Goal: Task Accomplishment & Management: Manage account settings

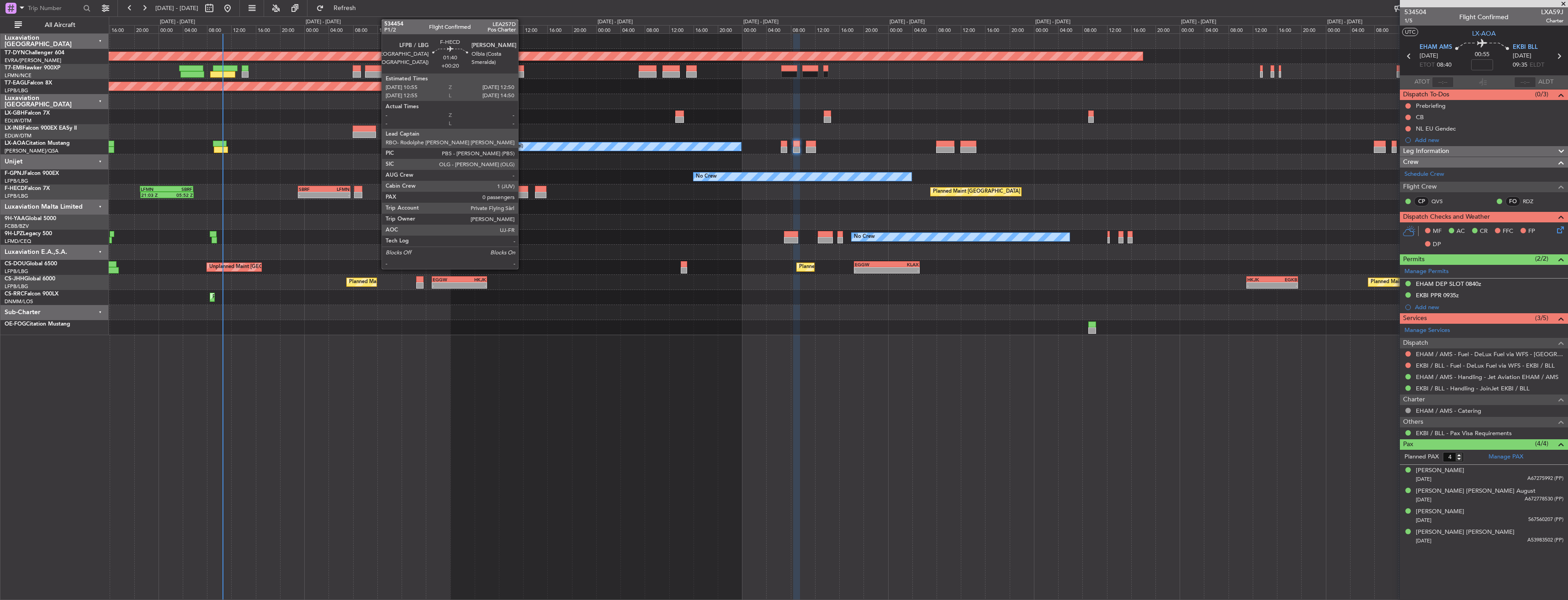
click at [522, 186] on div at bounding box center [522, 189] width 12 height 7
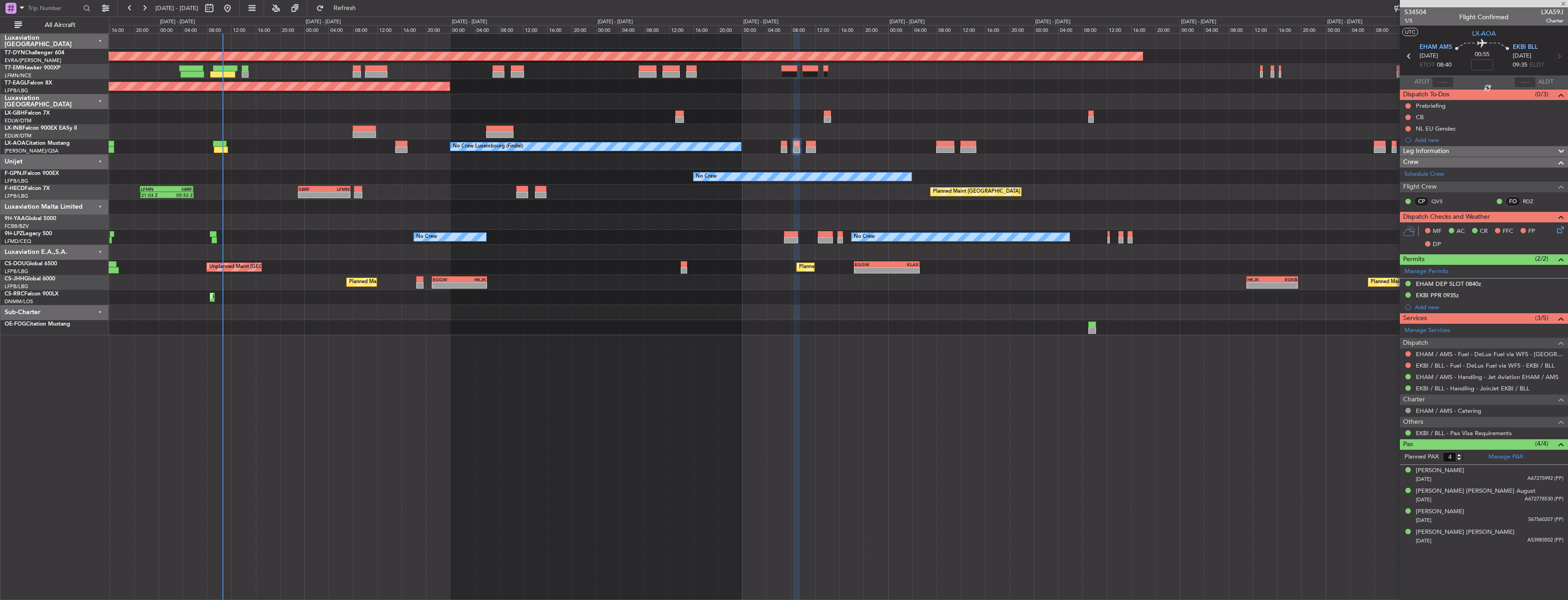
type input "+00:20"
type input "0"
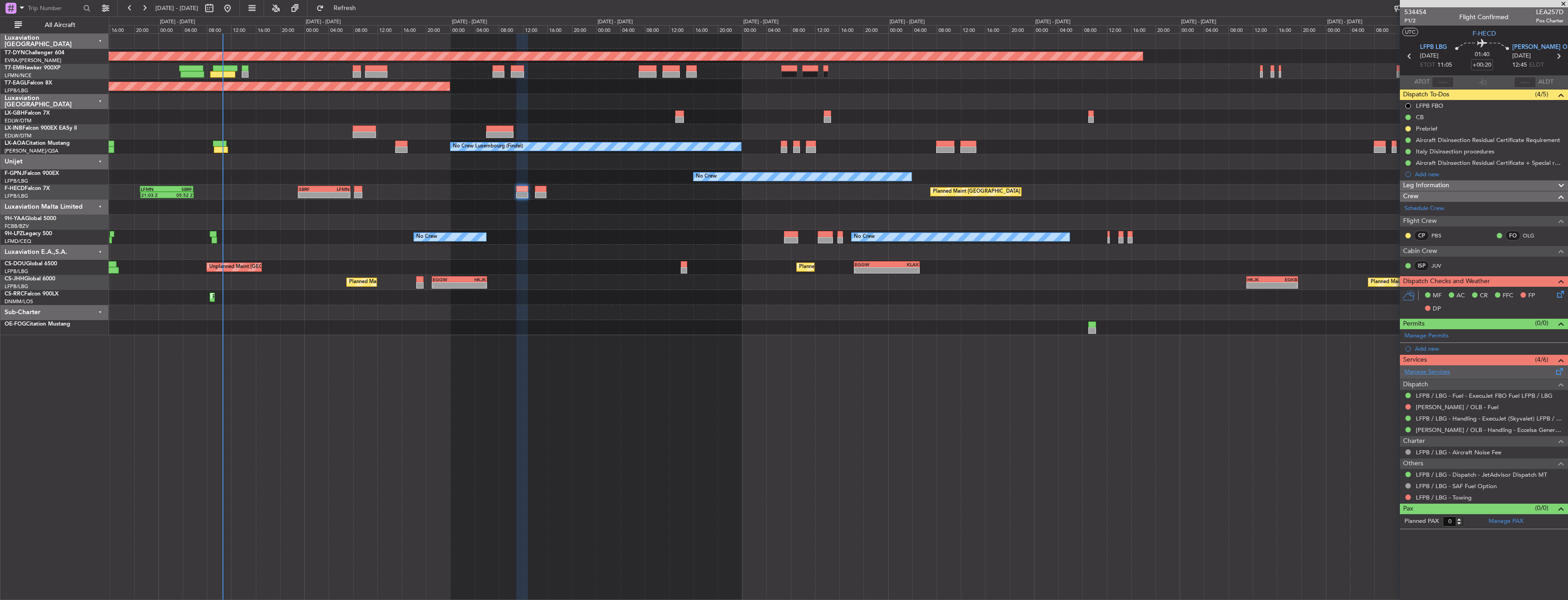
click at [1432, 373] on link "Manage Services" at bounding box center [1427, 372] width 46 height 9
click at [364, 5] on span "Refresh" at bounding box center [345, 8] width 38 height 7
click at [1452, 477] on link "LFPB / LBG - VIP Services" at bounding box center [1451, 475] width 69 height 8
drag, startPoint x: 1505, startPoint y: 472, endPoint x: 1428, endPoint y: 471, distance: 77.0
click at [1426, 471] on div "LFPB / LBG - VIP Services" at bounding box center [1484, 475] width 168 height 12
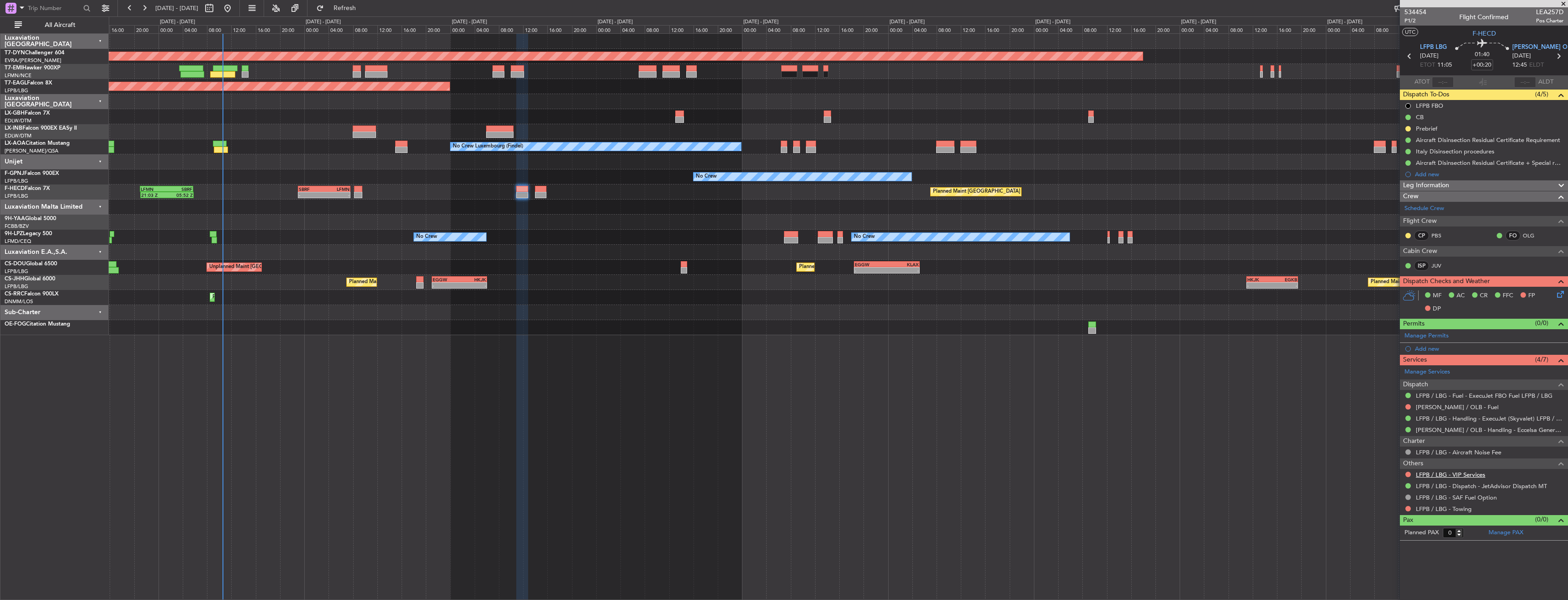
click at [1173, 411] on div "Planned Maint [GEOGRAPHIC_DATA]-[GEOGRAPHIC_DATA] Planned Maint [US_STATE] ([GE…" at bounding box center [838, 316] width 1459 height 567
click at [367, 14] on button "Refresh" at bounding box center [340, 9] width 55 height 15
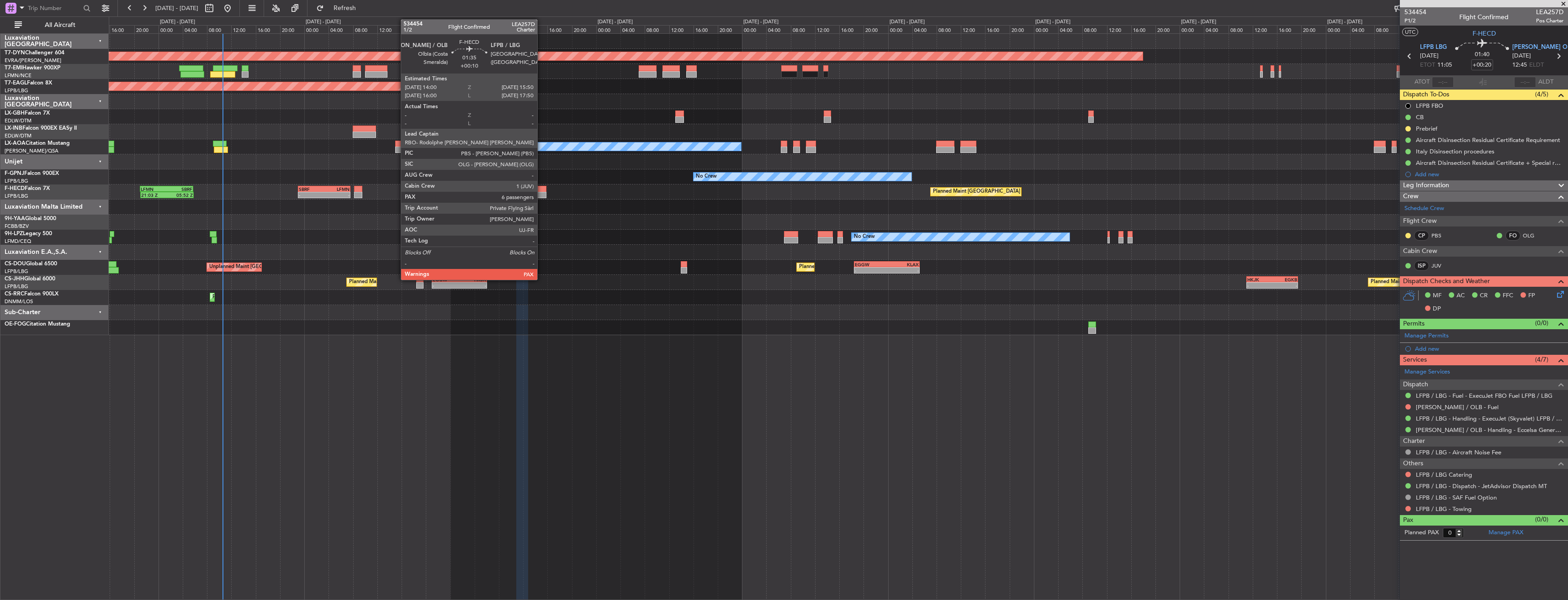
click at [541, 189] on div at bounding box center [541, 189] width 12 height 7
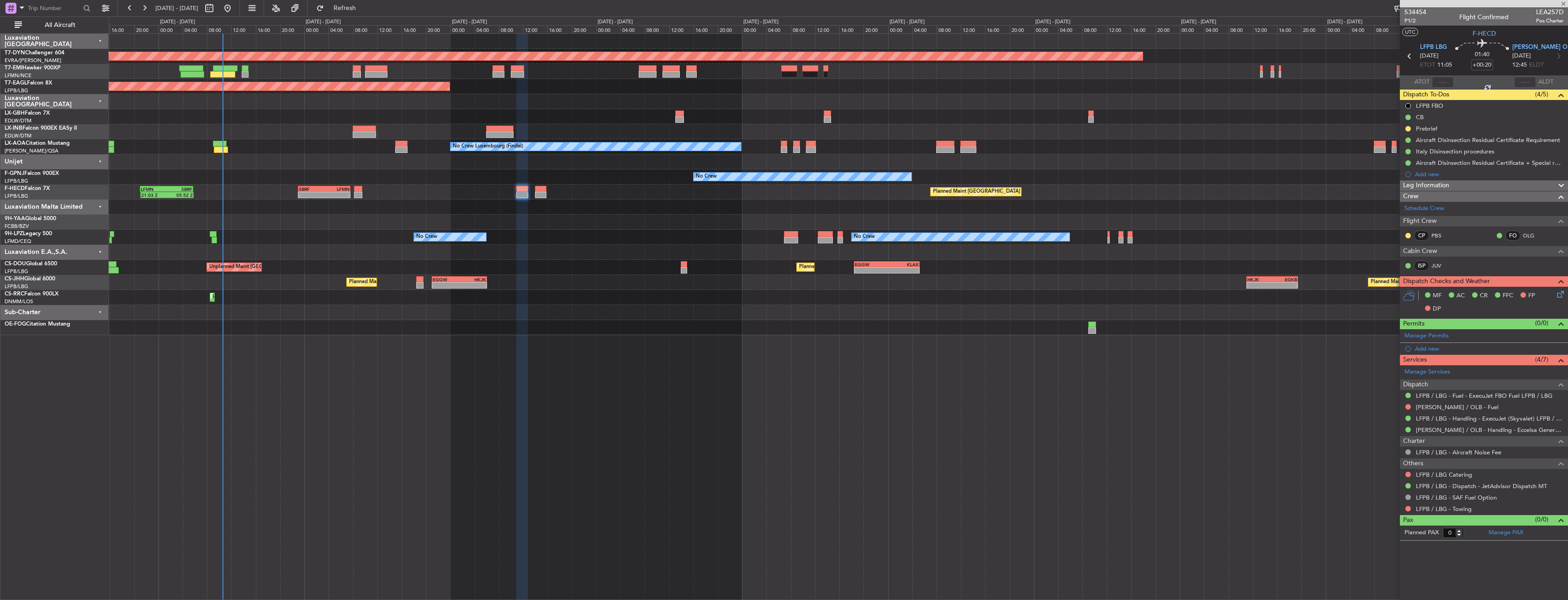
type input "+00:10"
type input "6"
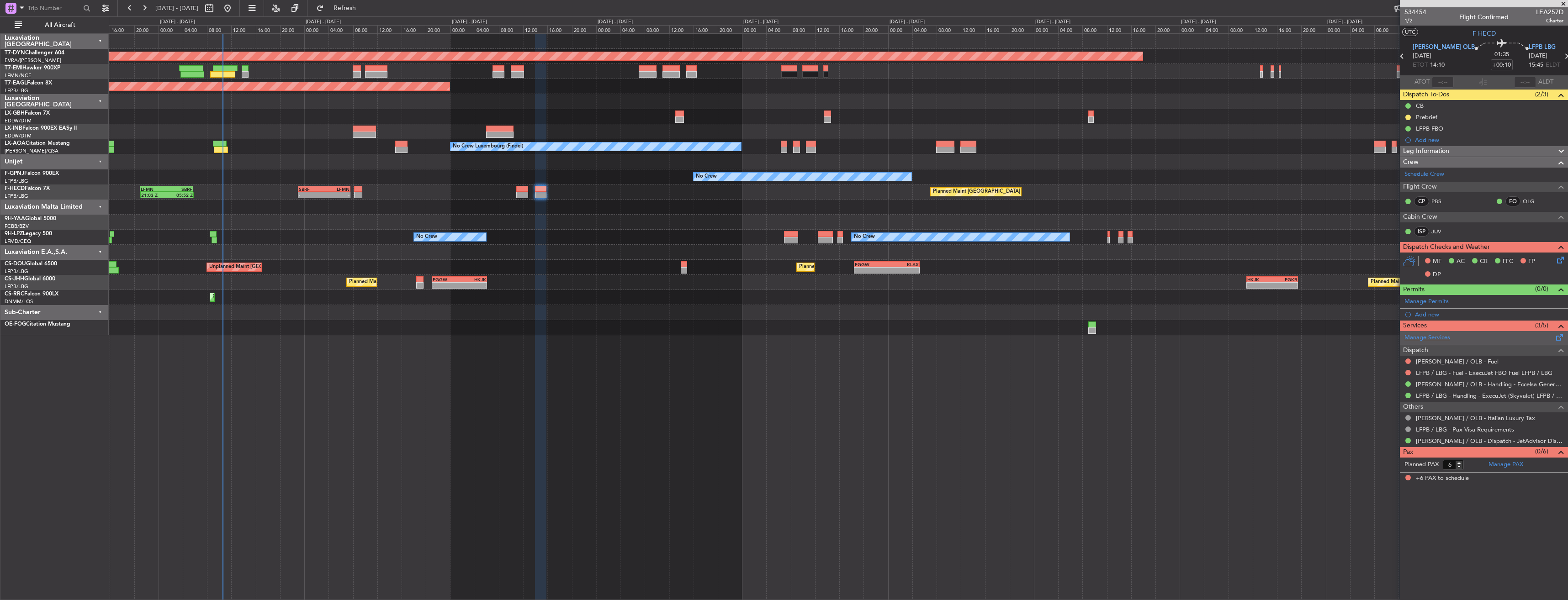
click at [1440, 336] on link "Manage Services" at bounding box center [1427, 338] width 46 height 9
click at [364, 5] on span "Refresh" at bounding box center [345, 8] width 38 height 7
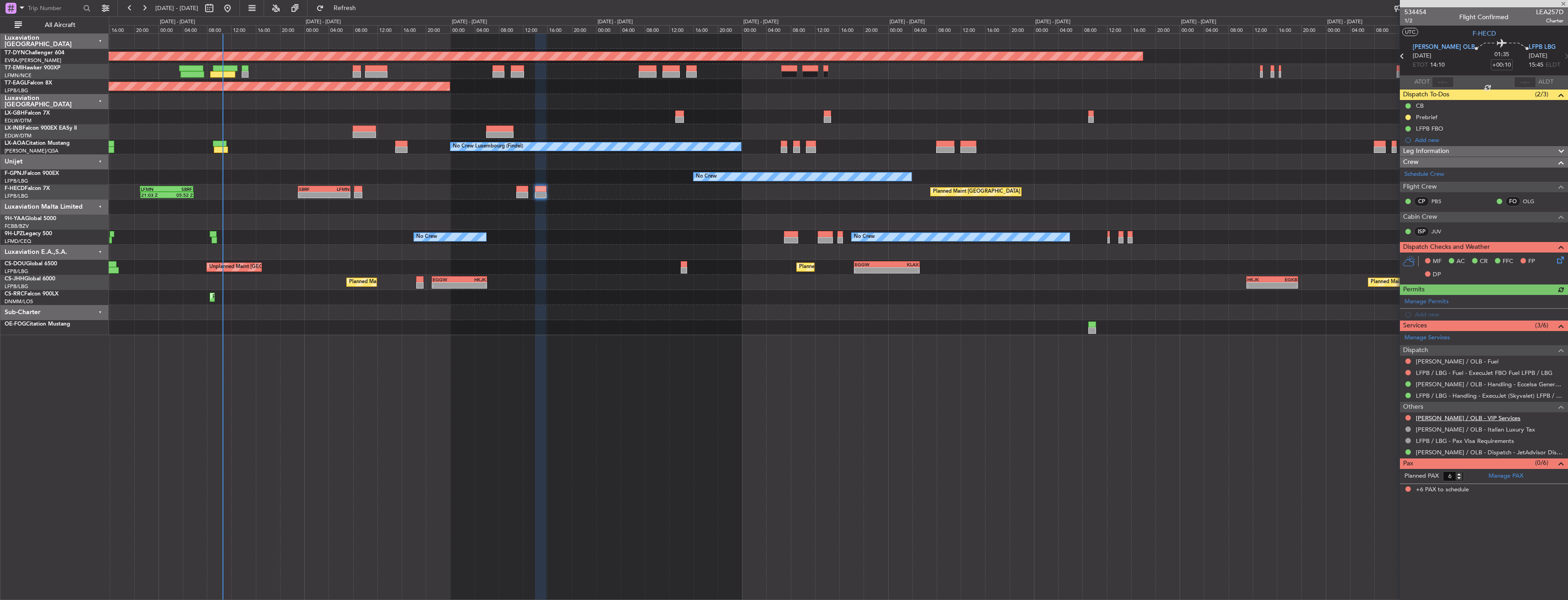
click at [1463, 417] on link "[PERSON_NAME] / OLB - VIP Services" at bounding box center [1468, 418] width 105 height 8
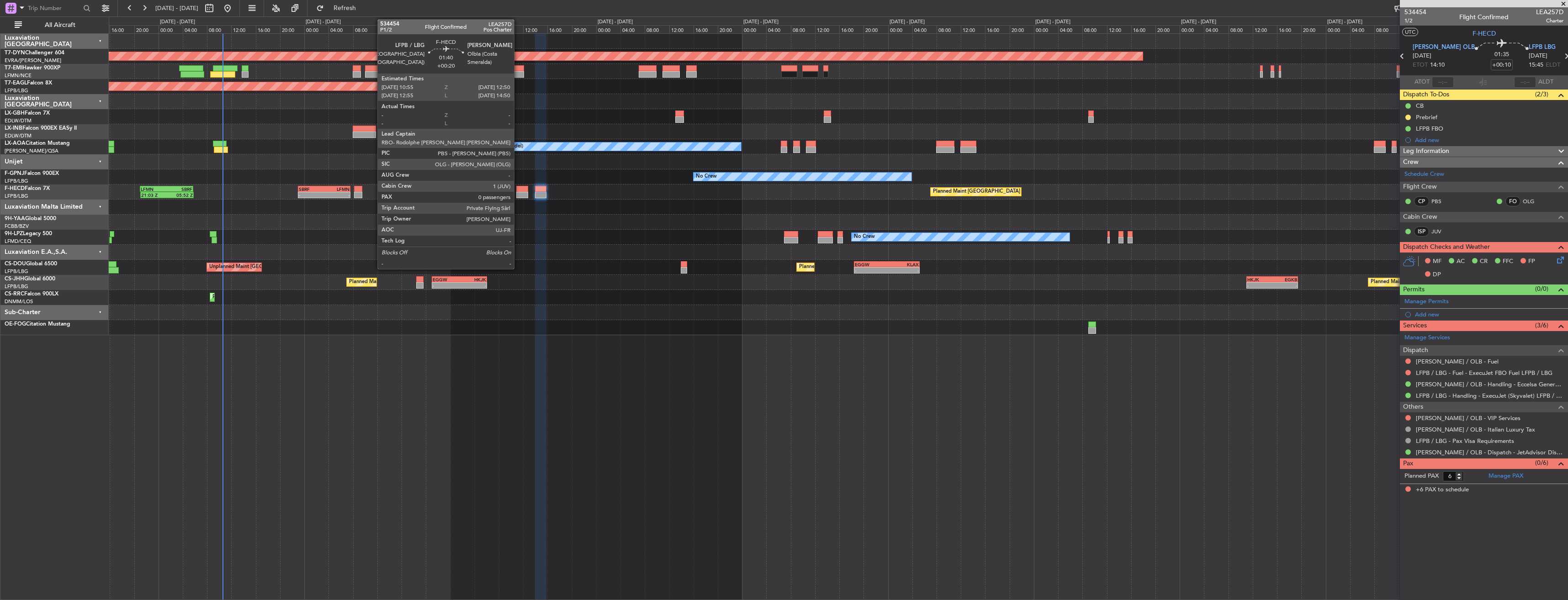
click at [518, 189] on div at bounding box center [522, 189] width 12 height 7
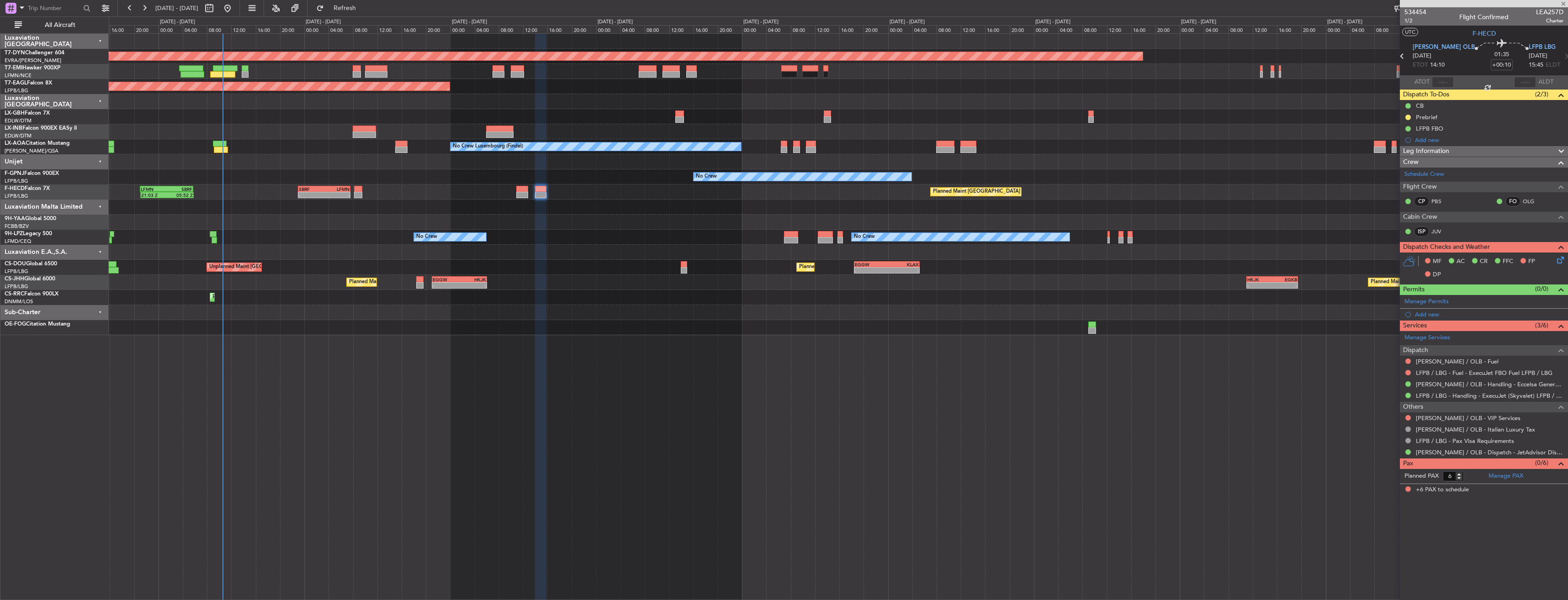
type input "+00:20"
type input "0"
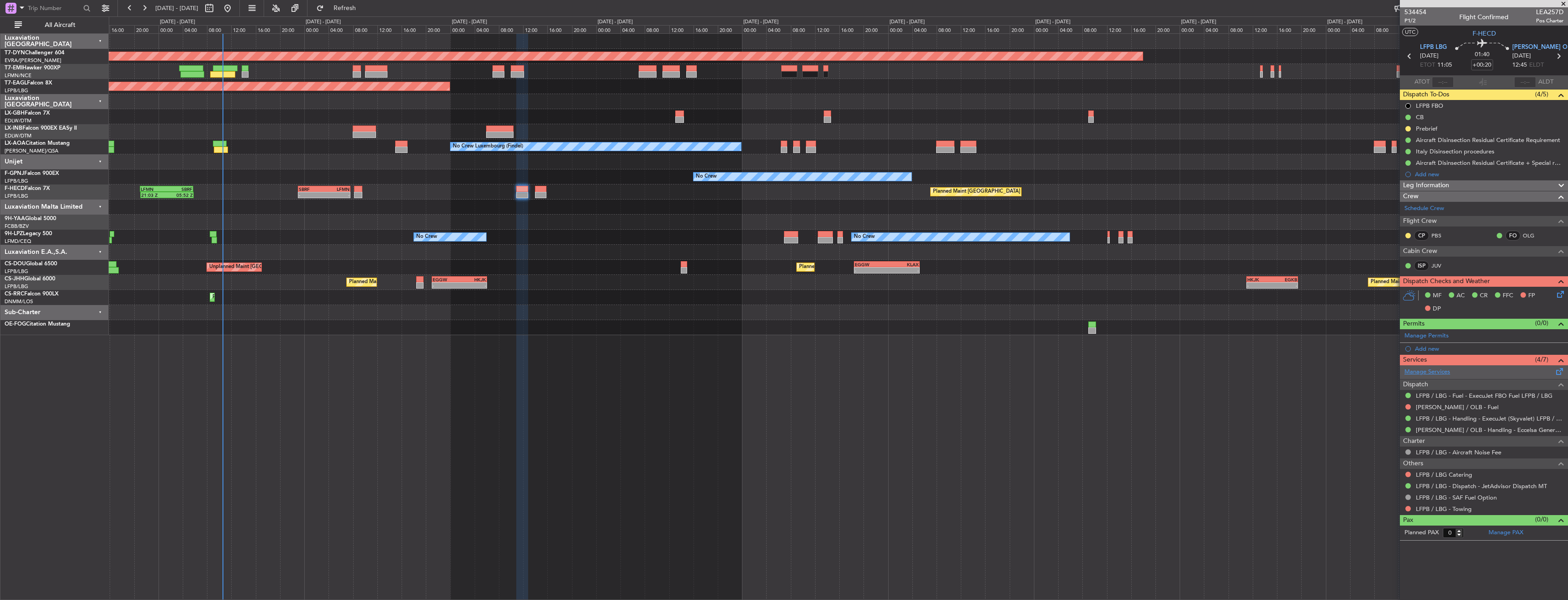
click at [1433, 369] on link "Manage Services" at bounding box center [1427, 372] width 46 height 9
click at [1433, 475] on link "LFPB / LBG Catering" at bounding box center [1444, 475] width 56 height 8
click at [1408, 476] on button at bounding box center [1408, 474] width 5 height 5
drag, startPoint x: 1376, startPoint y: 488, endPoint x: 1381, endPoint y: 545, distance: 57.2
click at [1381, 545] on ul "Not Required Not Requested R Review Requested Cancelled R Cancelled - Notificat…" at bounding box center [1407, 535] width 105 height 110
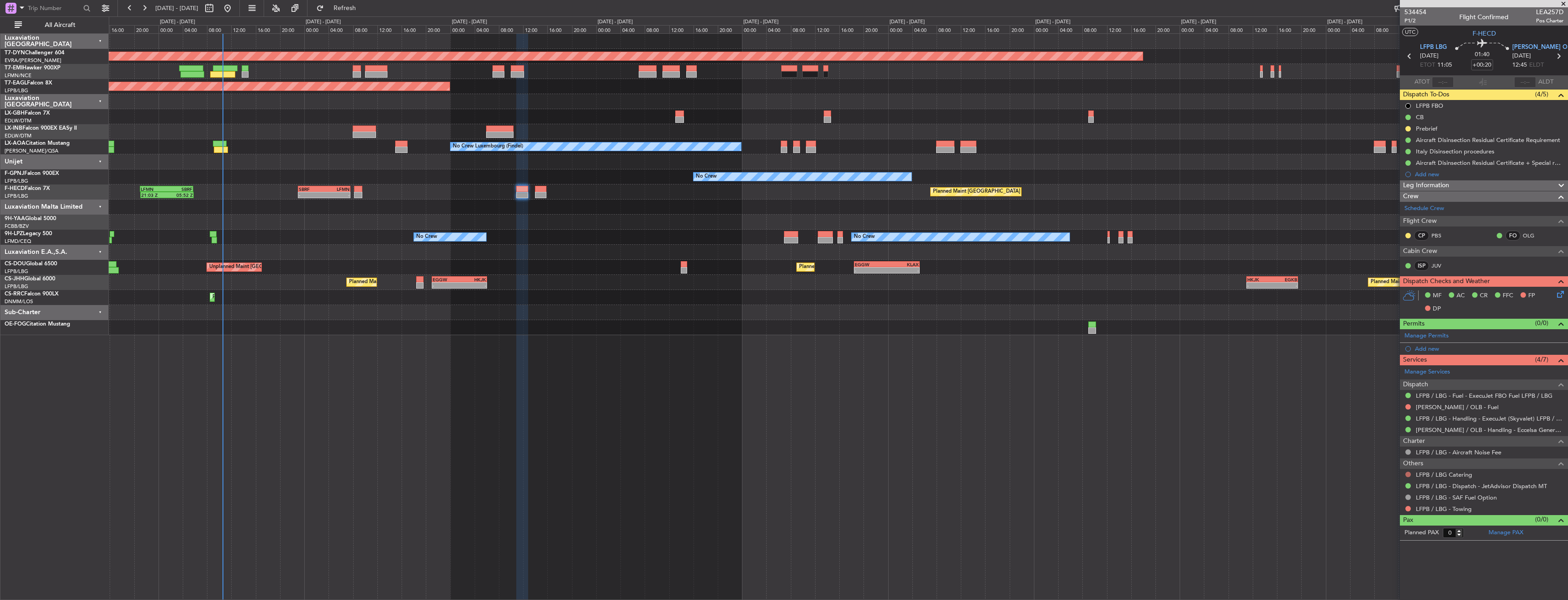
click at [1409, 474] on button at bounding box center [1408, 474] width 5 height 5
click at [1387, 538] on span "Cancelled" at bounding box center [1381, 542] width 26 height 9
click at [1413, 19] on span "P1/2" at bounding box center [1415, 21] width 22 height 8
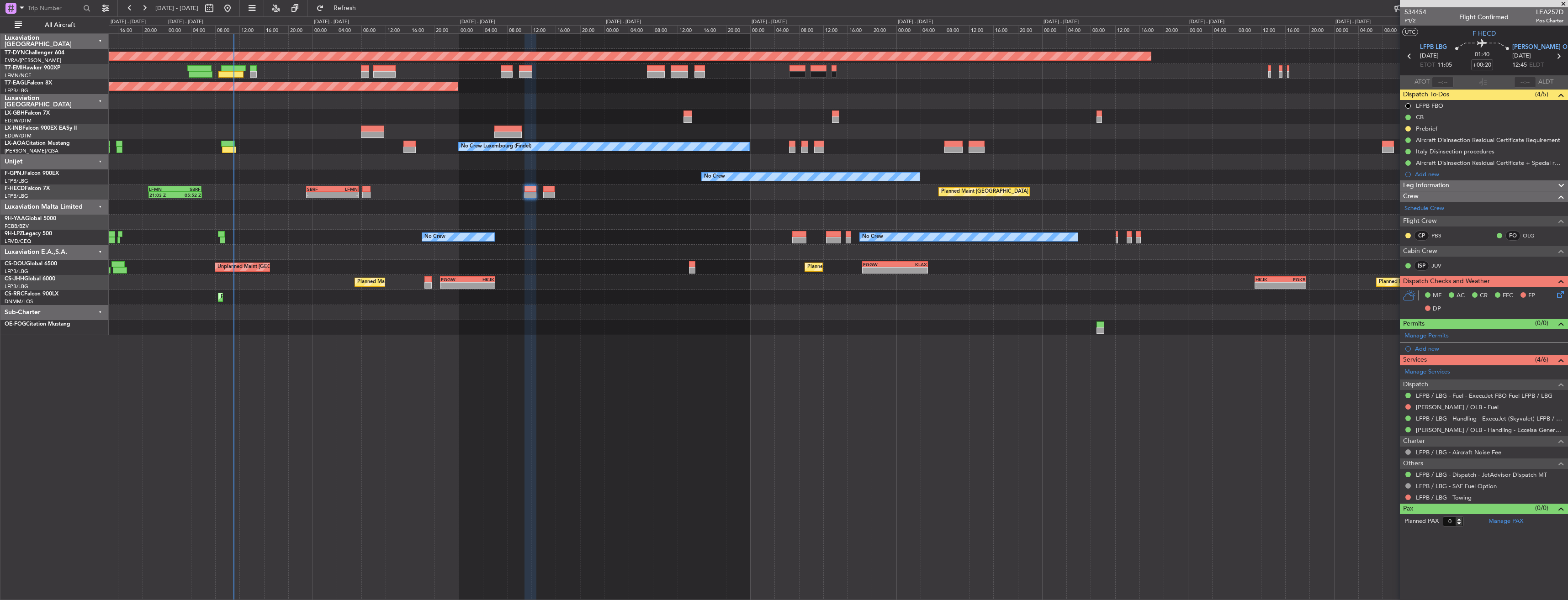
click at [329, 204] on div "Planned Maint [GEOGRAPHIC_DATA]-[GEOGRAPHIC_DATA] Planned Maint [US_STATE] ([GE…" at bounding box center [838, 184] width 1459 height 301
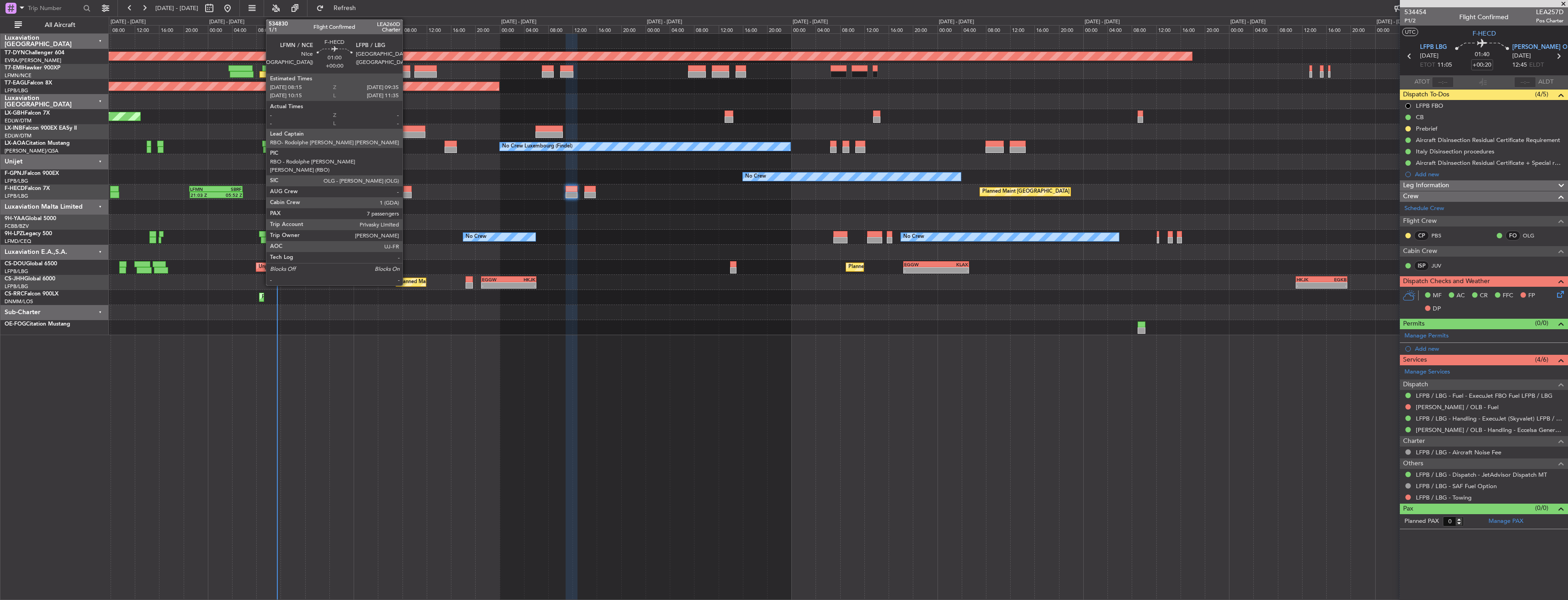
click at [407, 188] on div at bounding box center [408, 189] width 9 height 7
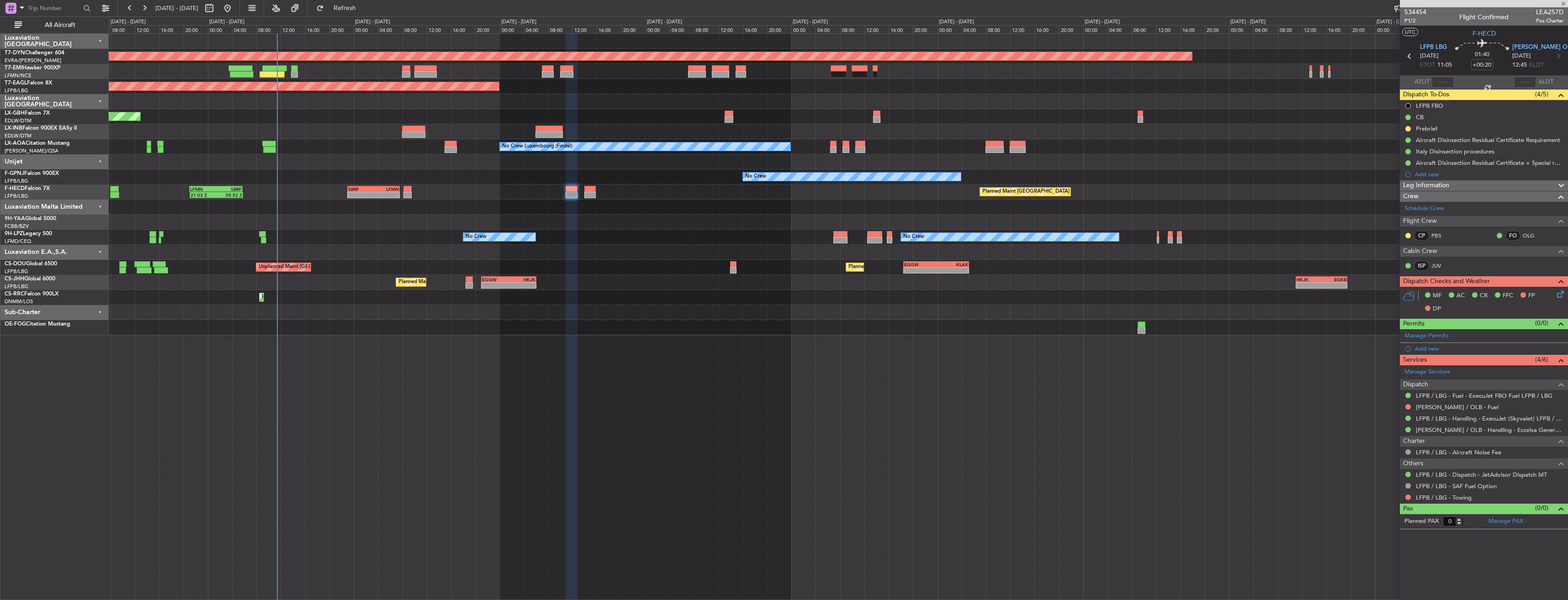
type input "7"
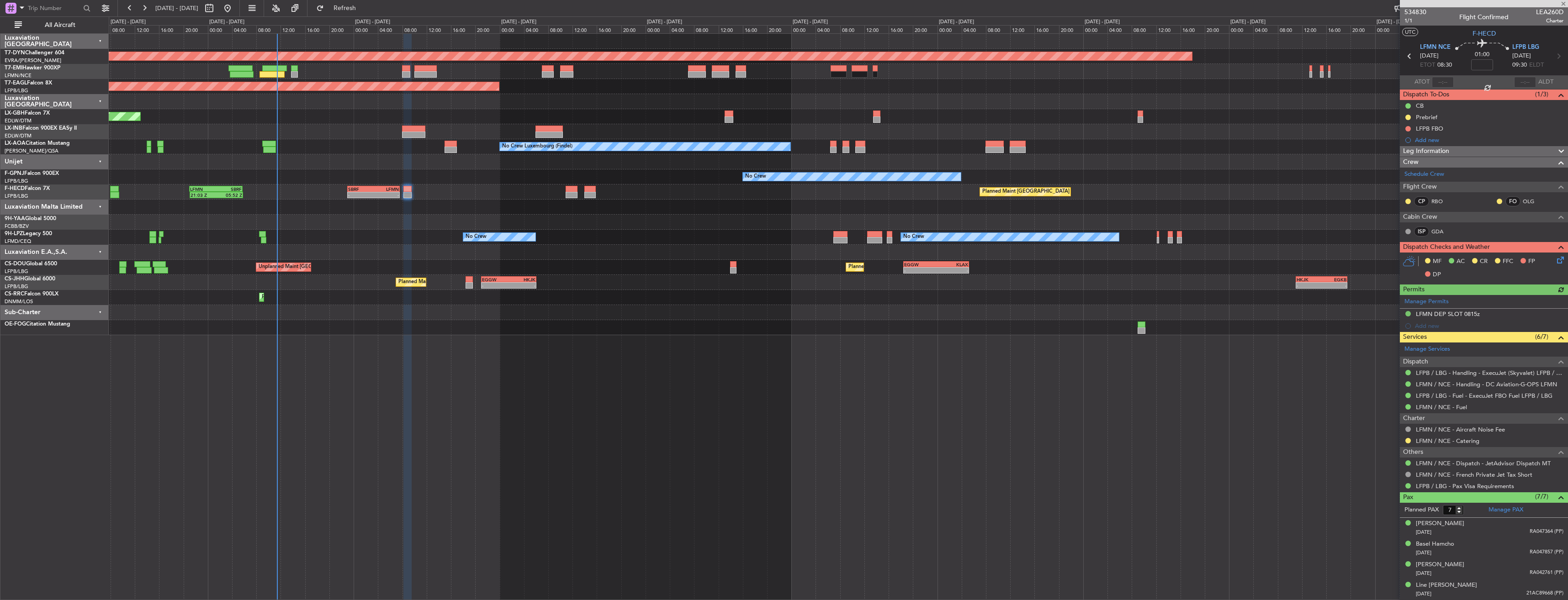
scroll to position [61, 0]
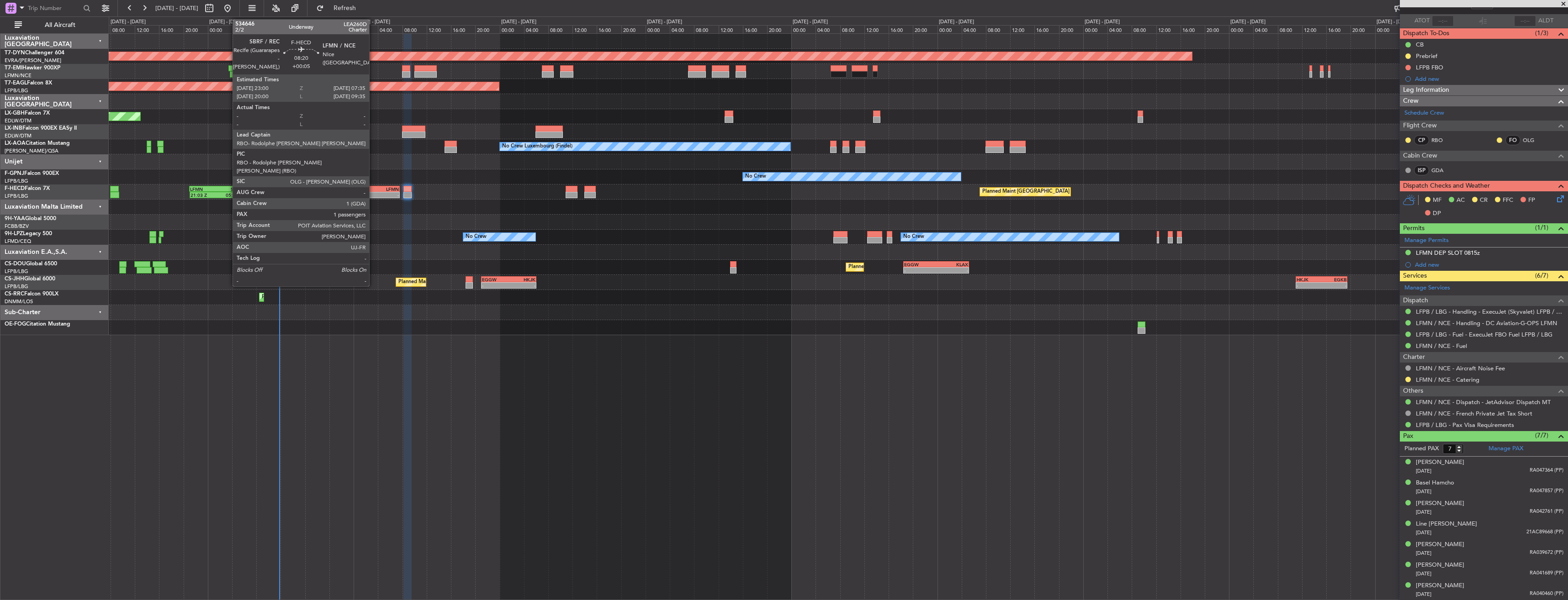
click at [373, 190] on div "LFMN" at bounding box center [385, 189] width 25 height 5
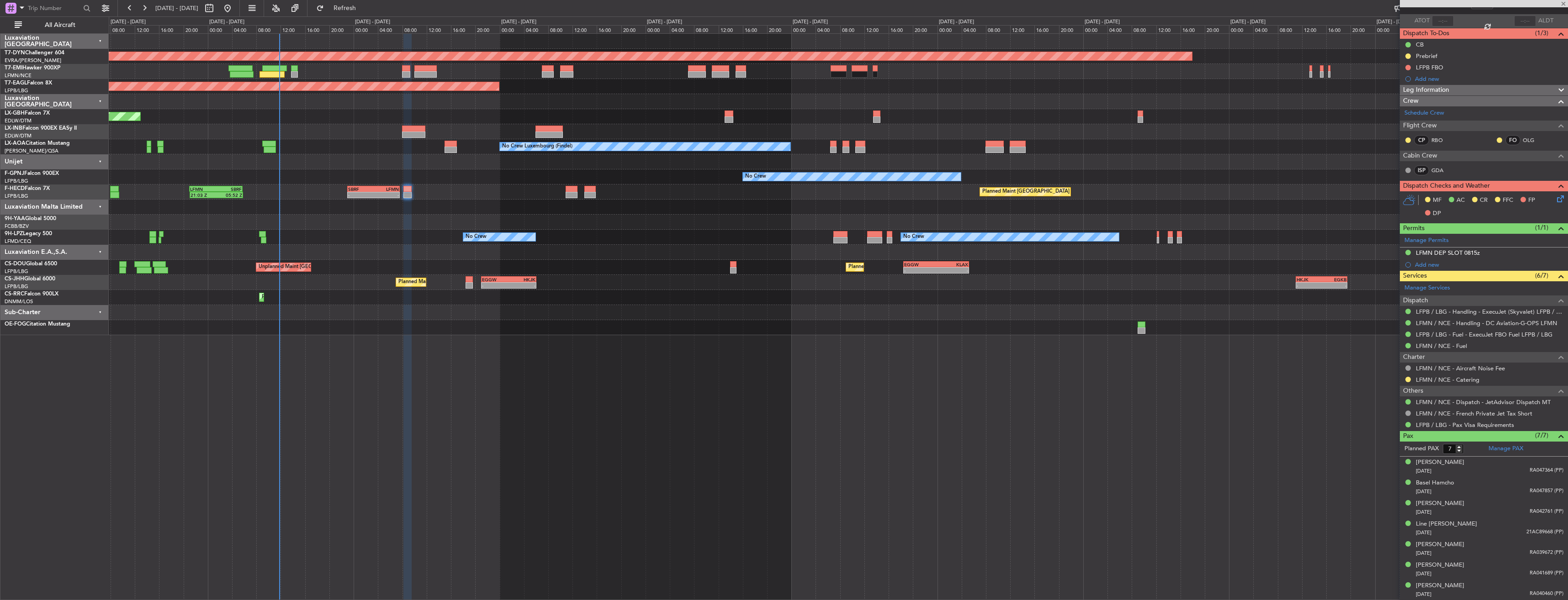
type input "+00:05"
type input "1"
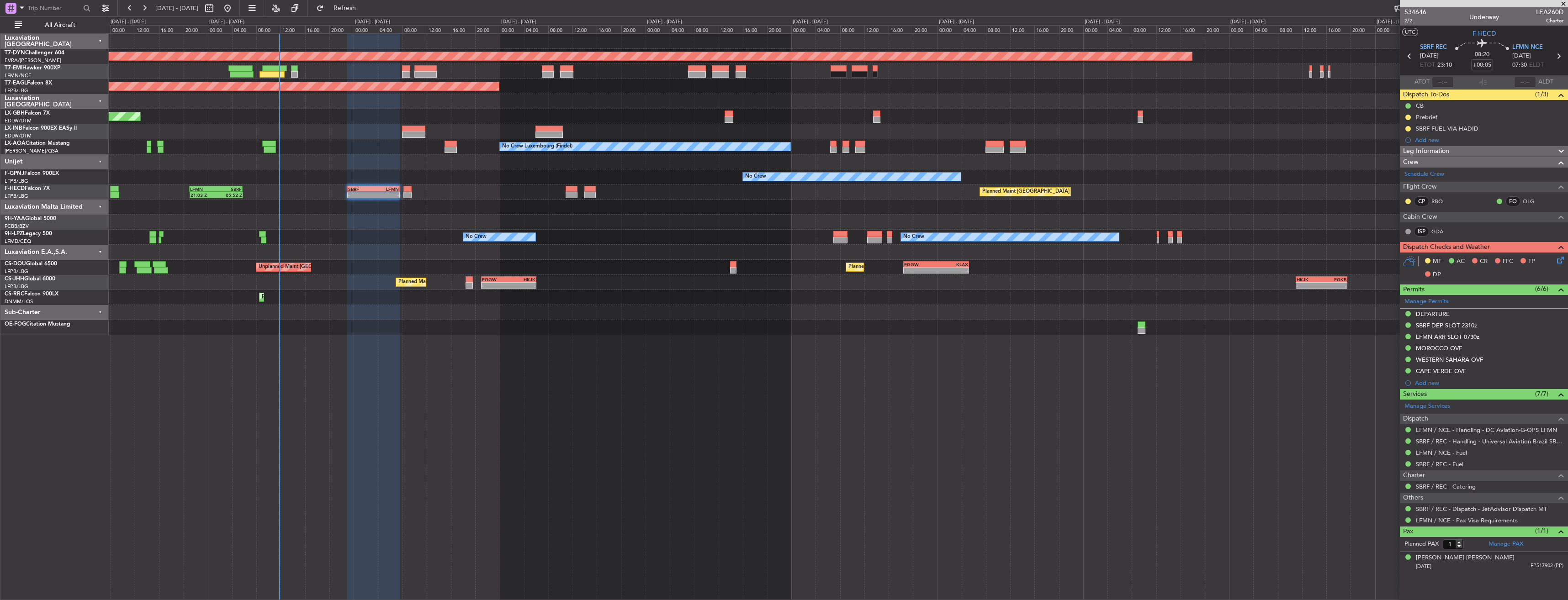
click at [1410, 23] on span "2/2" at bounding box center [1415, 21] width 22 height 8
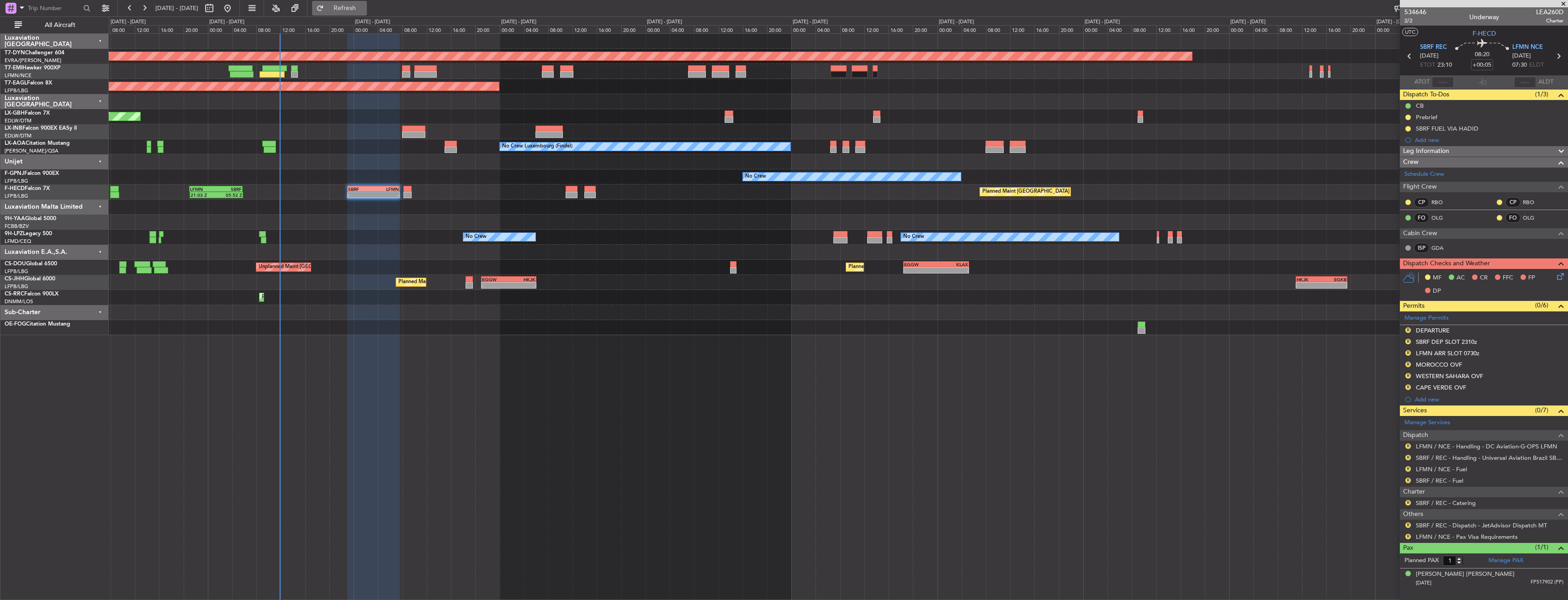
click at [364, 11] on span "Refresh" at bounding box center [345, 8] width 38 height 7
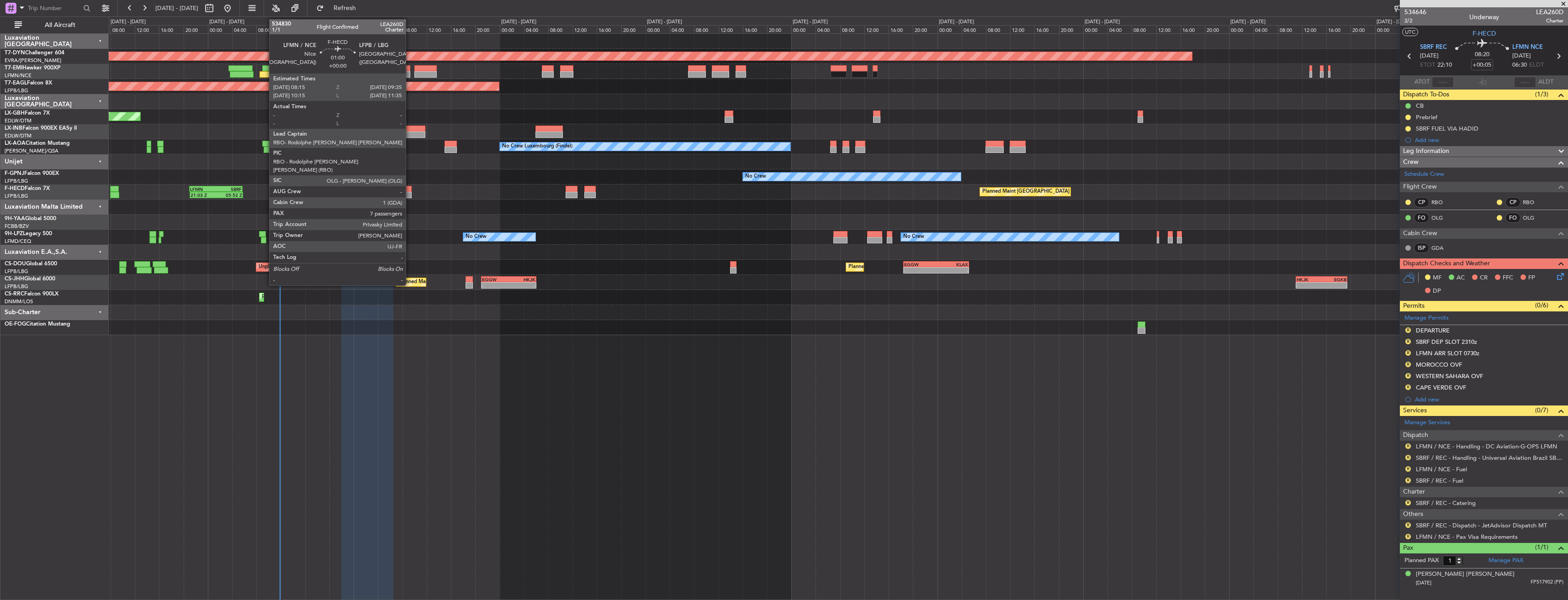
click at [410, 189] on div at bounding box center [408, 189] width 9 height 7
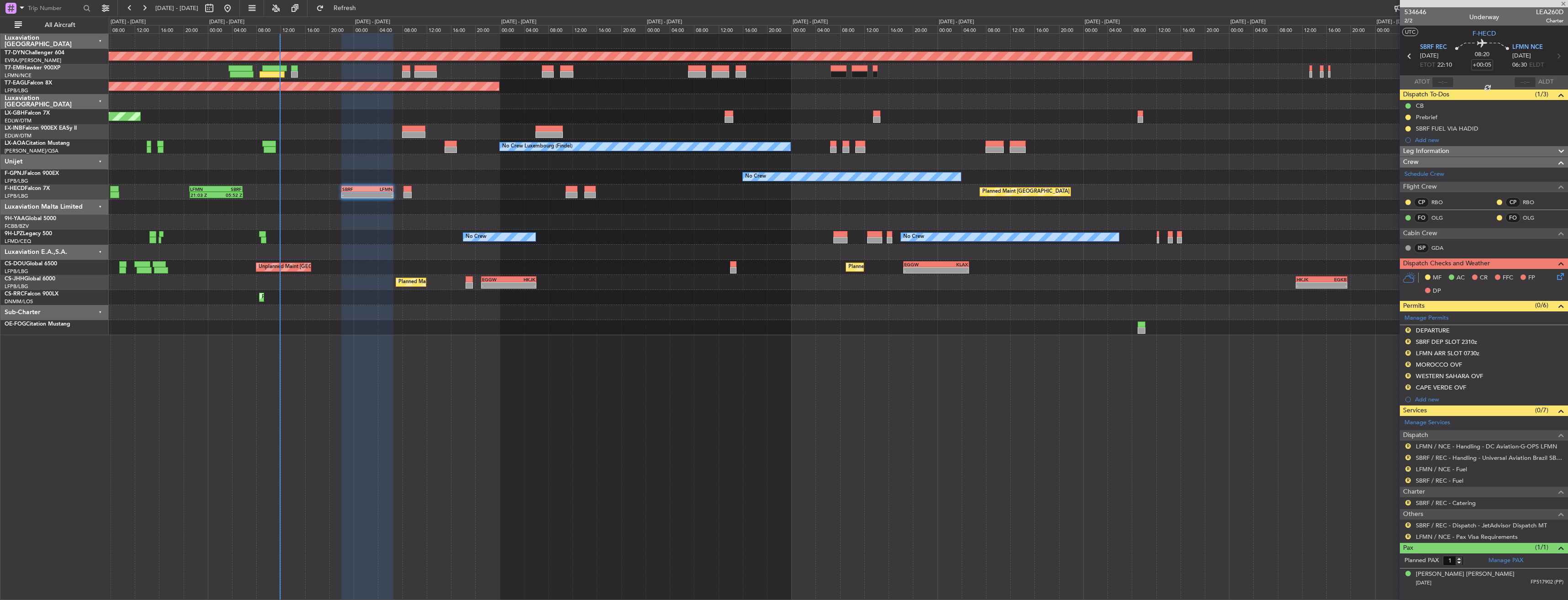
type input "7"
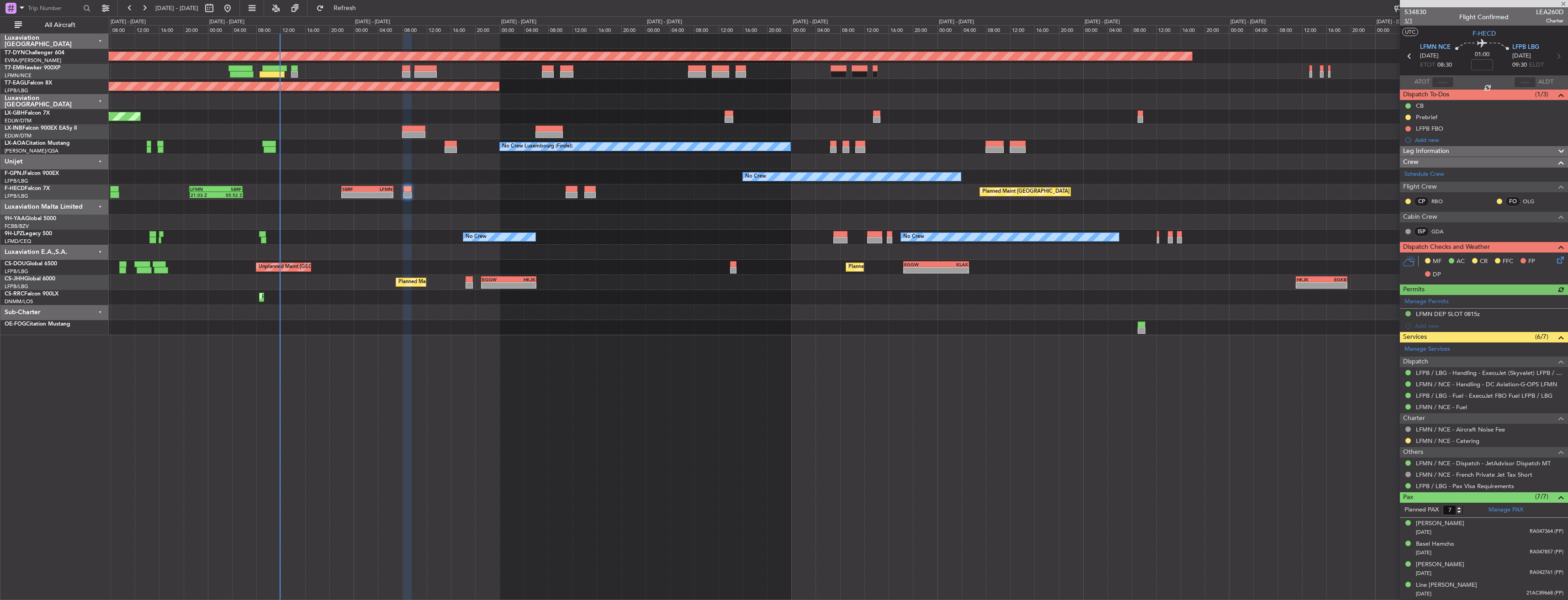
click at [1407, 22] on span "1/1" at bounding box center [1415, 21] width 22 height 8
click at [360, 13] on button "Refresh" at bounding box center [340, 9] width 55 height 15
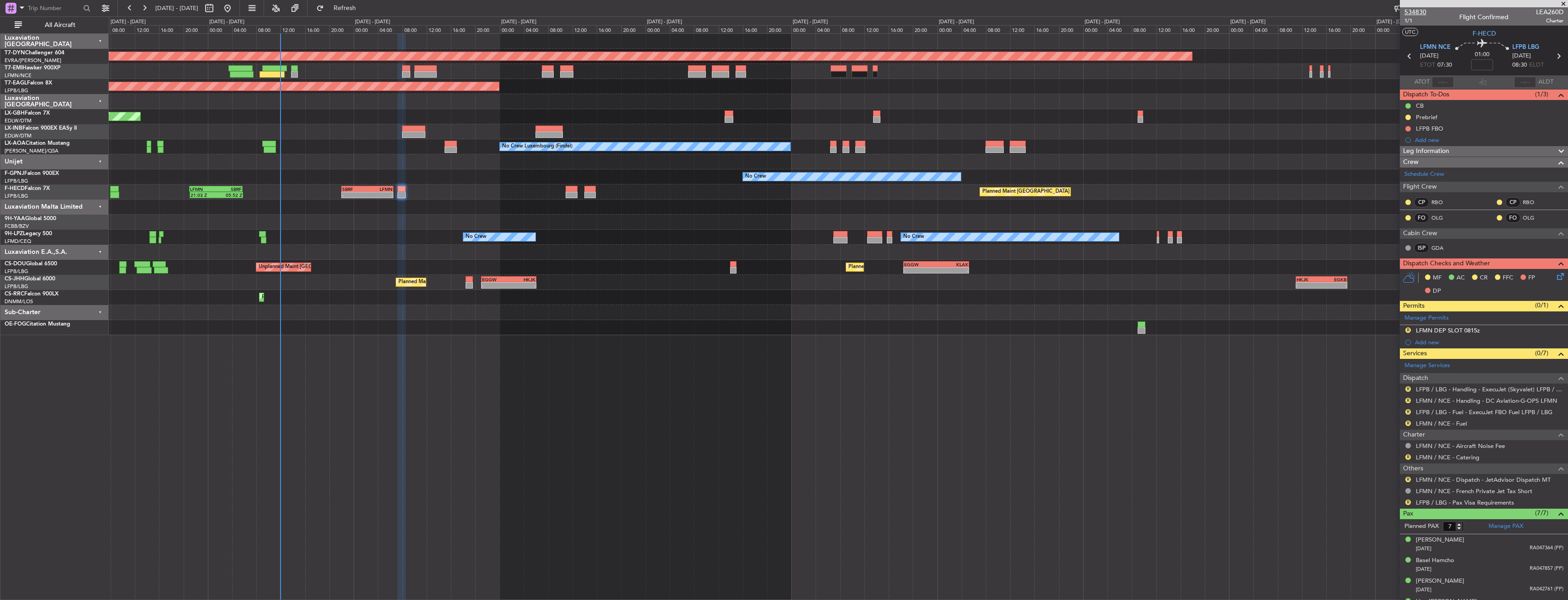
click at [1406, 15] on span "534830" at bounding box center [1415, 12] width 22 height 10
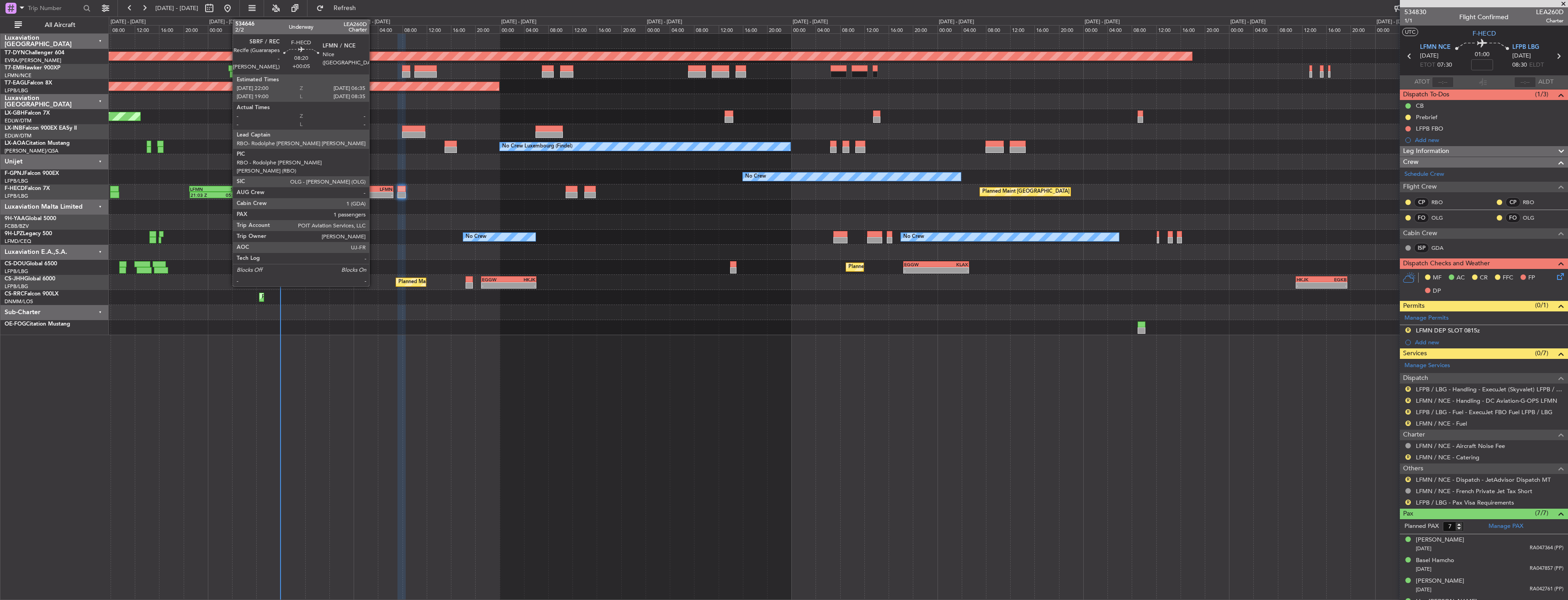
click at [373, 189] on div "LFMN" at bounding box center [379, 189] width 25 height 5
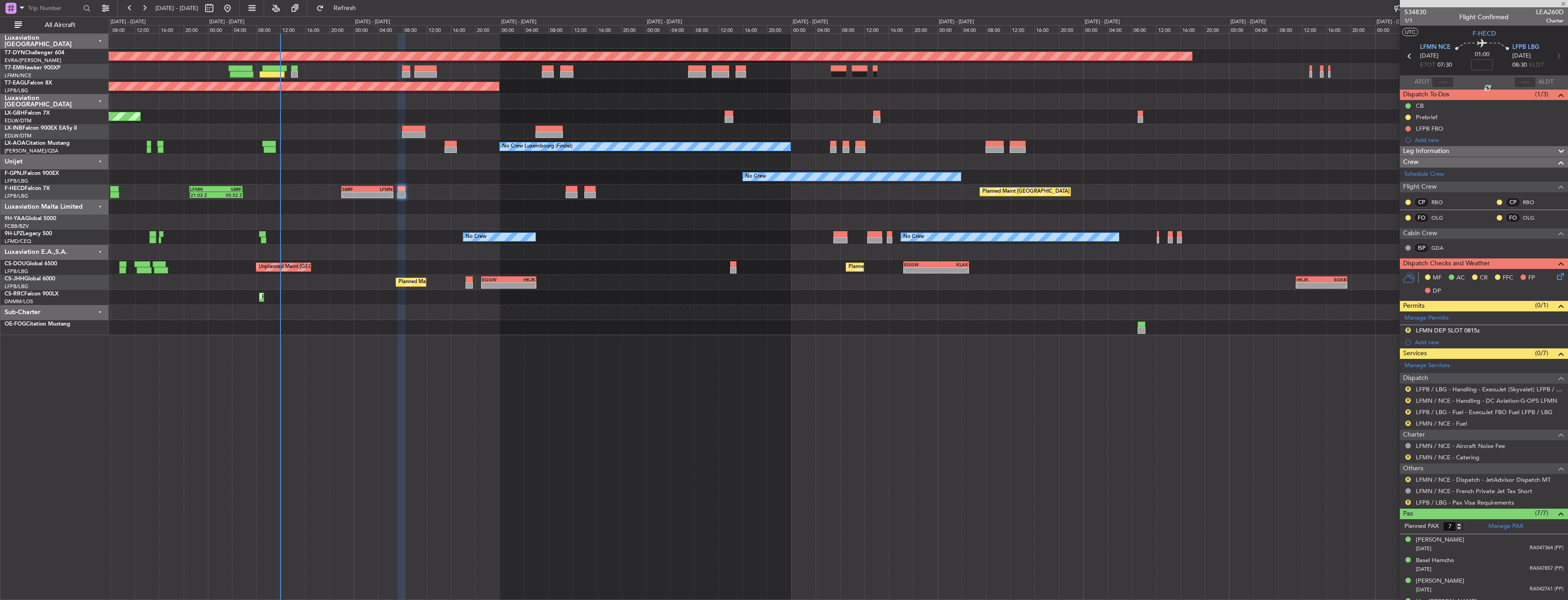
type input "+00:05"
type input "1"
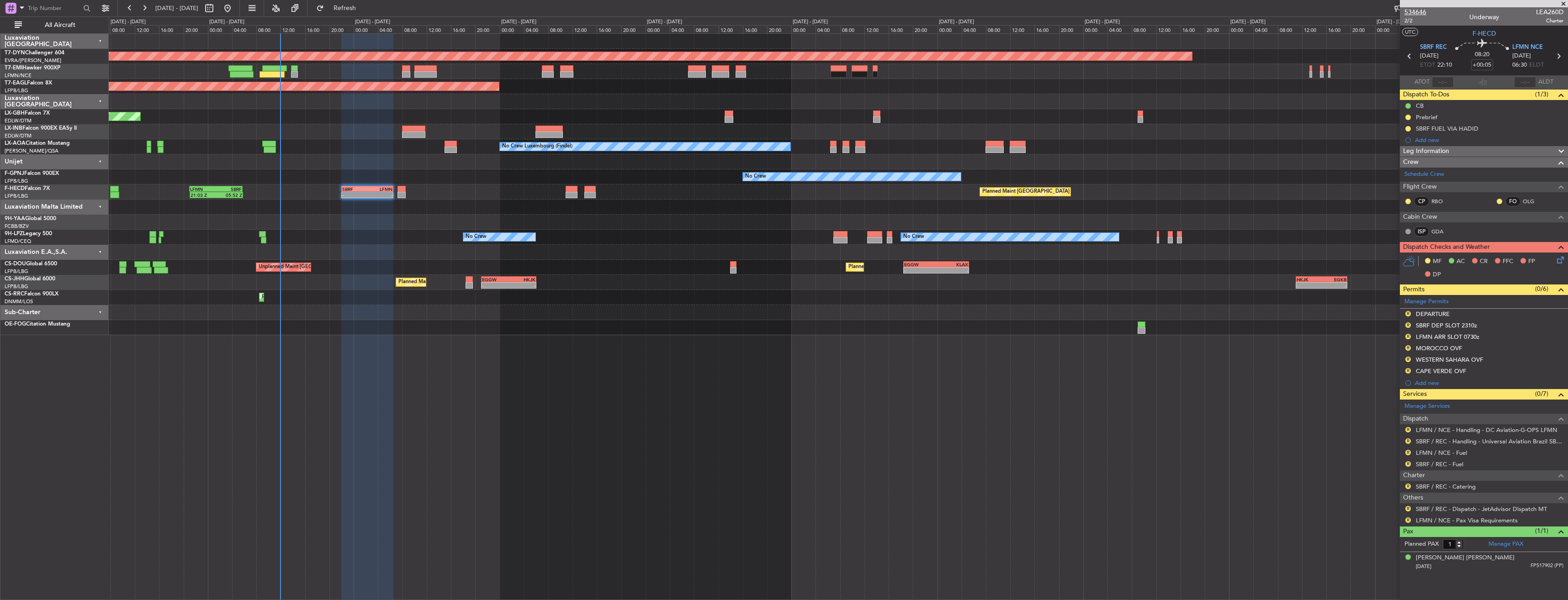
click at [1412, 13] on span "534646" at bounding box center [1415, 12] width 22 height 10
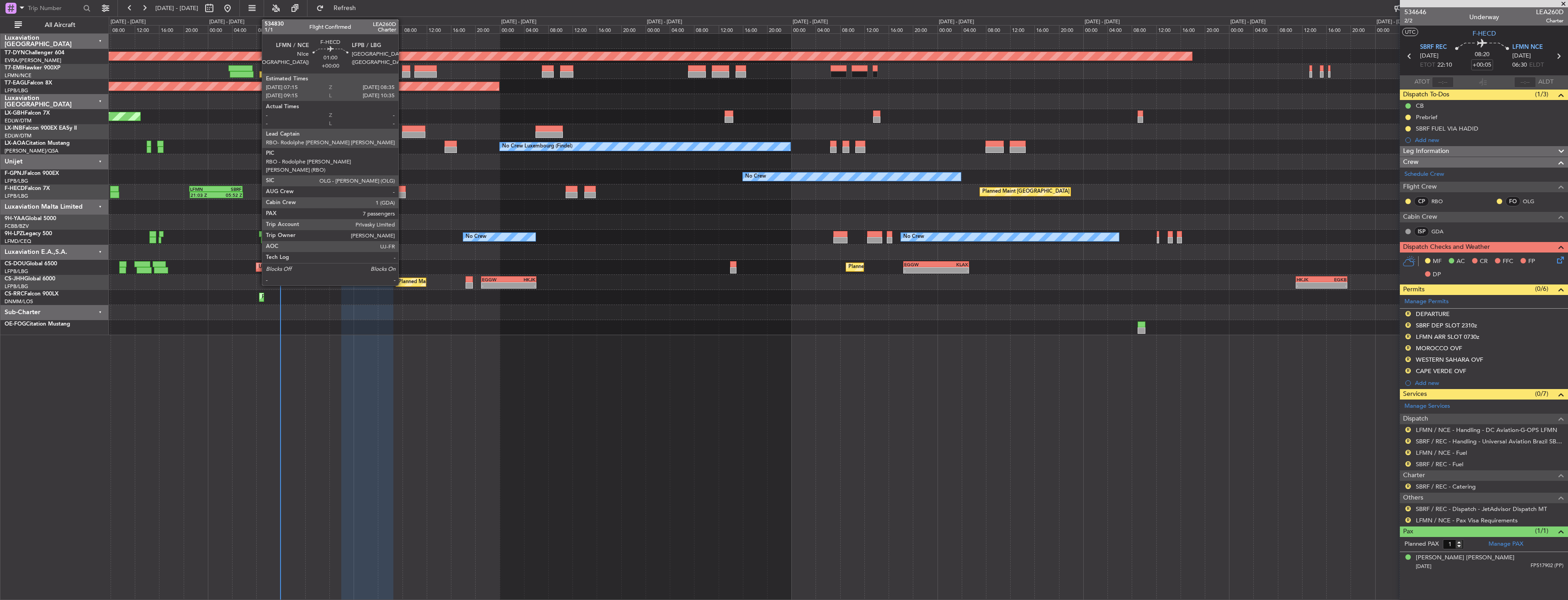
click at [402, 191] on div at bounding box center [402, 189] width 9 height 7
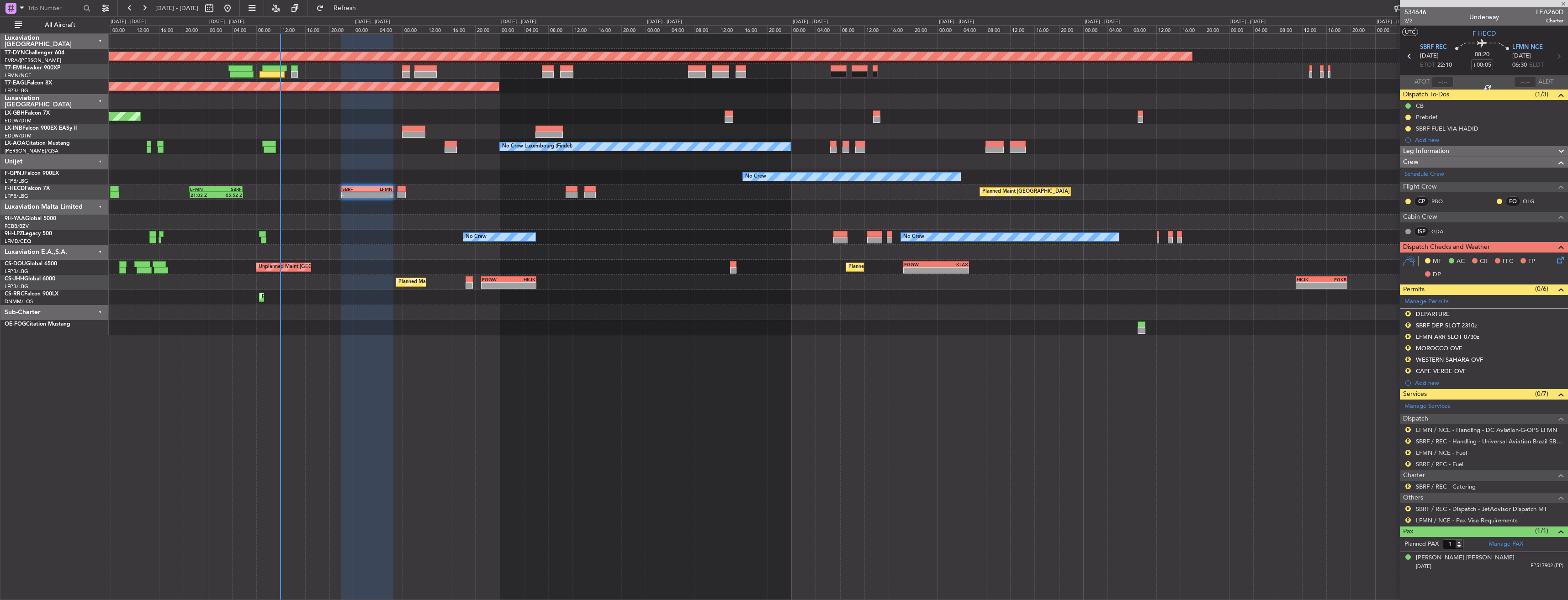
type input "7"
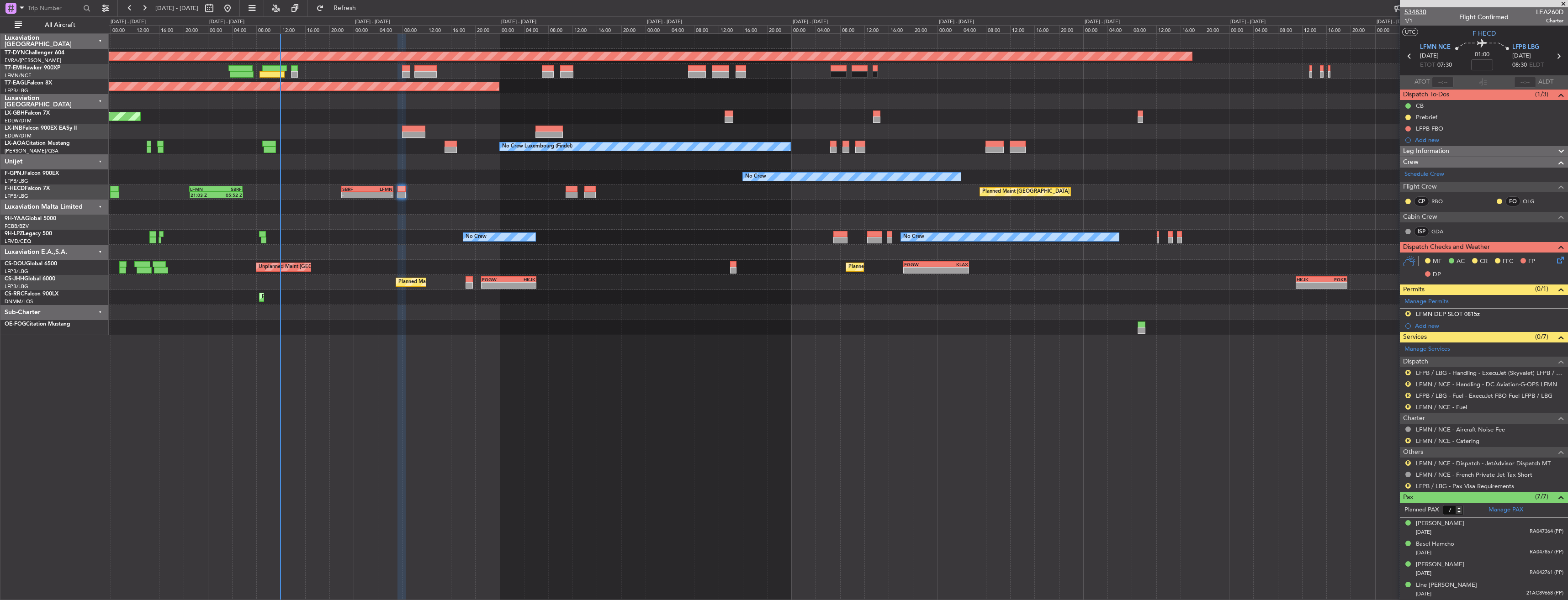
click at [1415, 12] on span "534830" at bounding box center [1415, 12] width 22 height 10
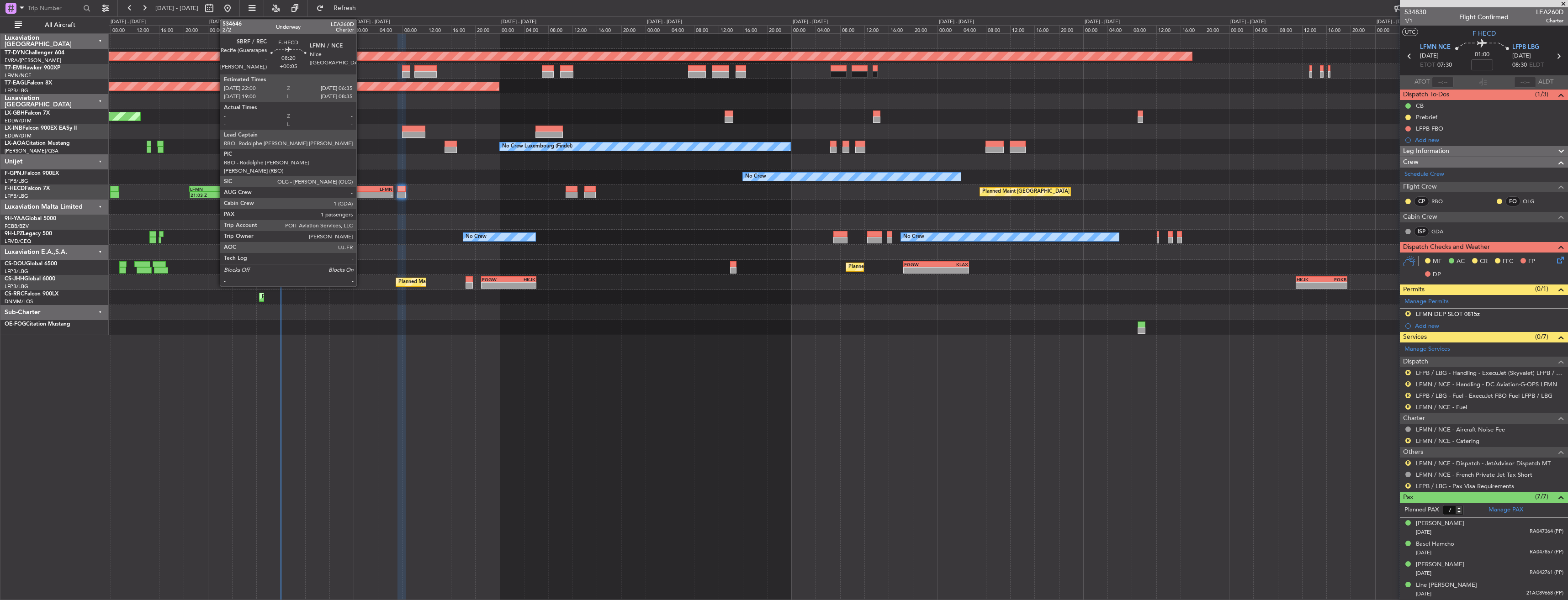
click at [360, 191] on div "SBRF" at bounding box center [354, 189] width 25 height 5
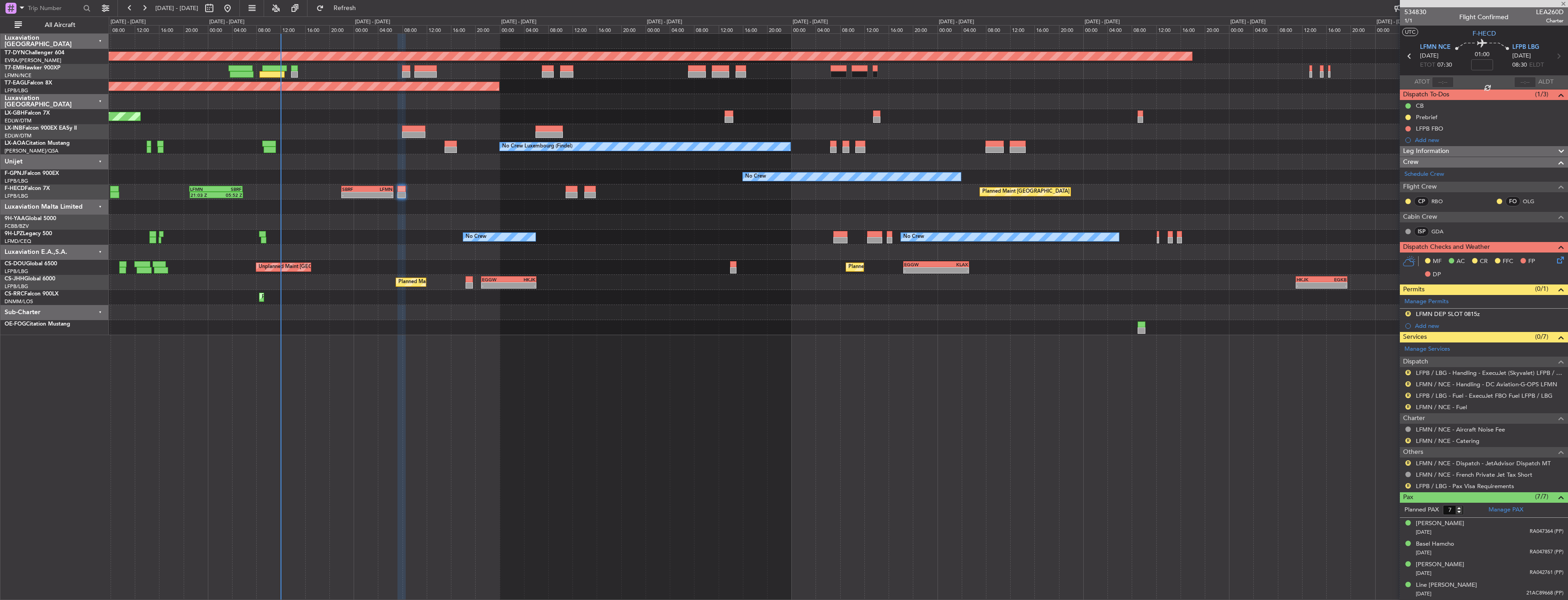
type input "+00:05"
type input "1"
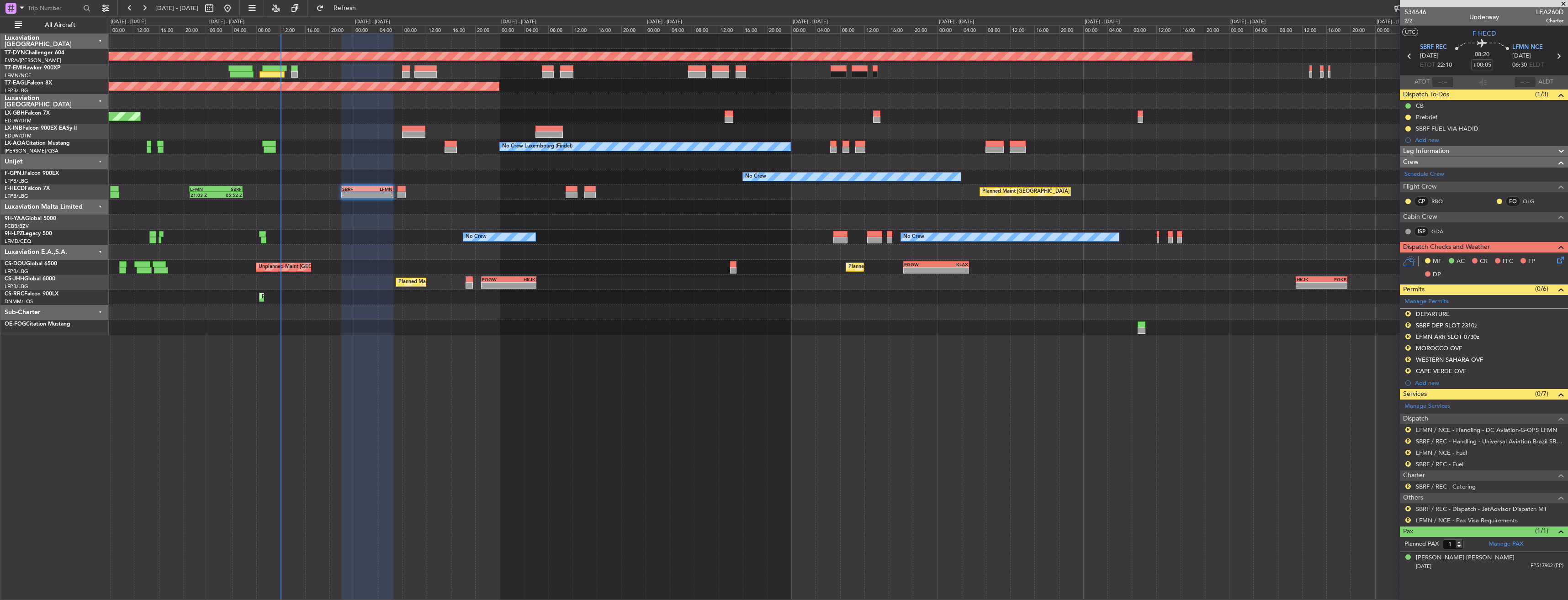
click at [1559, 262] on icon at bounding box center [1559, 259] width 7 height 7
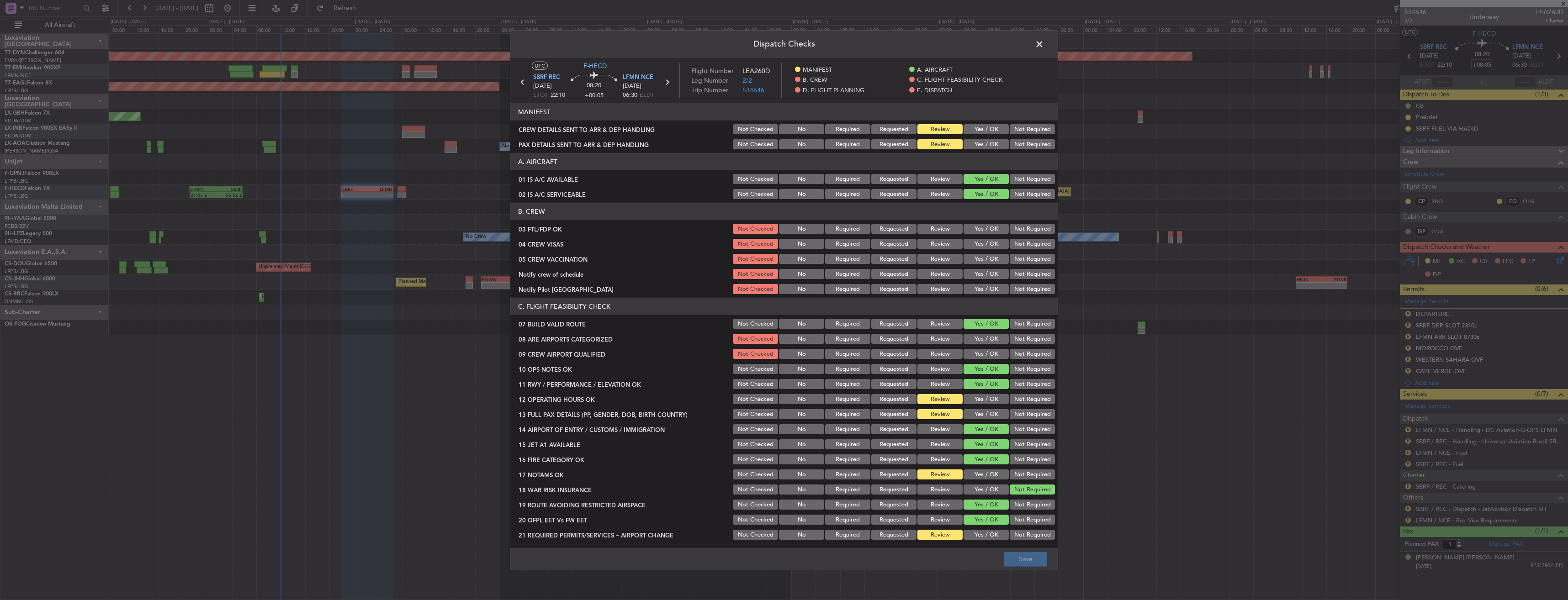
click at [977, 127] on button "Yes / OK" at bounding box center [986, 129] width 45 height 10
click at [975, 140] on button "Yes / OK" at bounding box center [986, 144] width 45 height 10
click at [1025, 557] on button "Save" at bounding box center [1025, 559] width 43 height 15
click at [1044, 46] on span at bounding box center [1044, 47] width 0 height 18
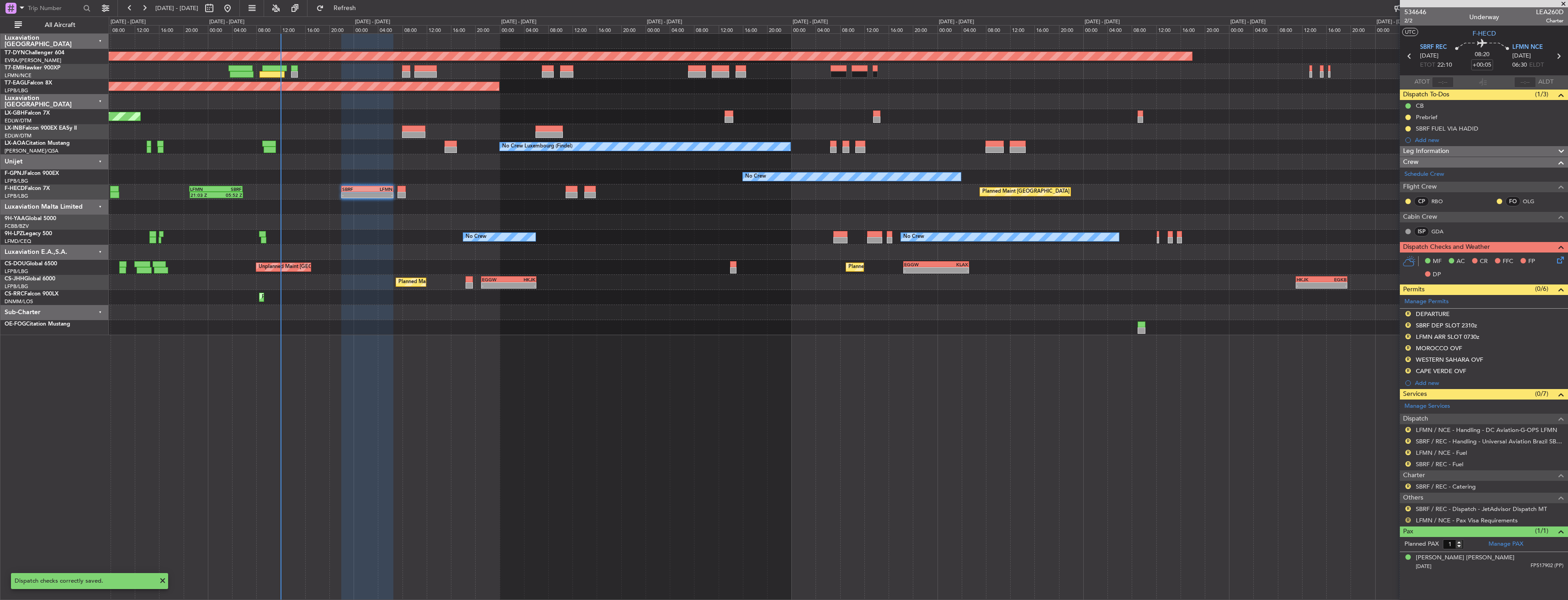
click at [1409, 521] on button "R" at bounding box center [1408, 520] width 5 height 5
click at [1385, 506] on span "Confirmed" at bounding box center [1382, 506] width 29 height 9
click at [1413, 12] on span "534646" at bounding box center [1415, 12] width 22 height 10
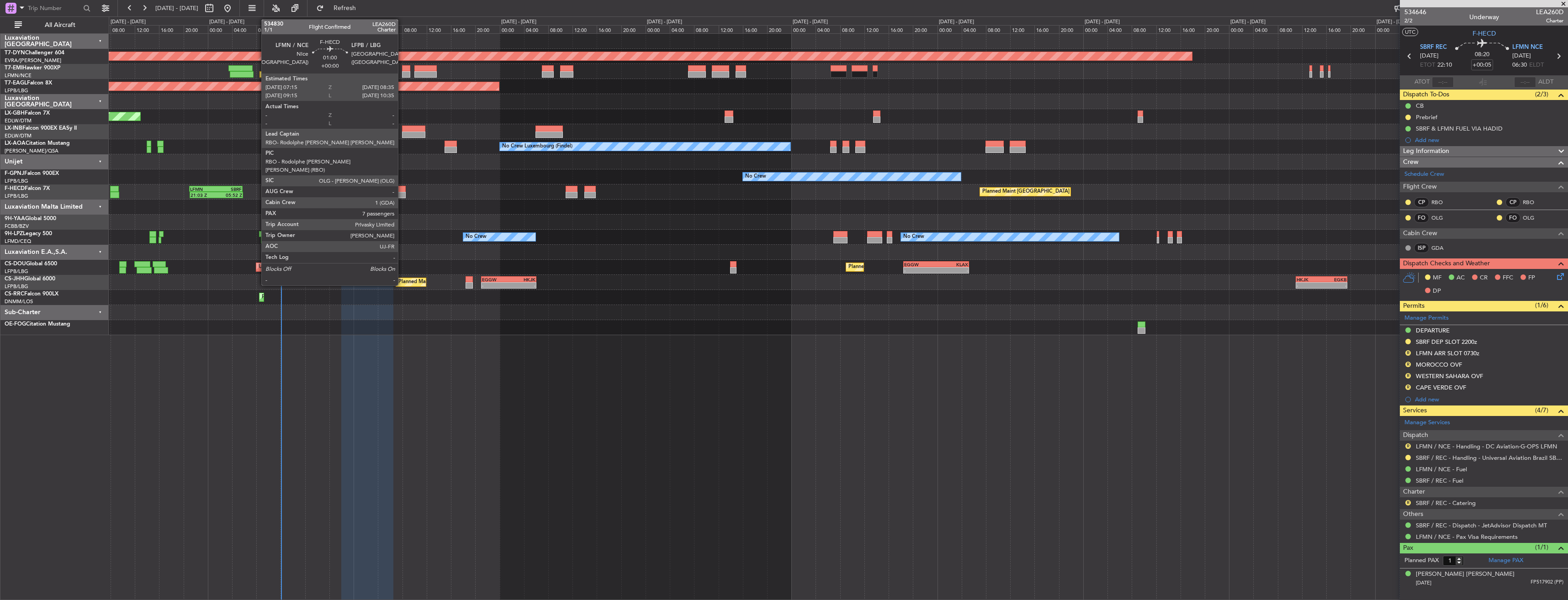
click at [402, 191] on div at bounding box center [402, 189] width 9 height 7
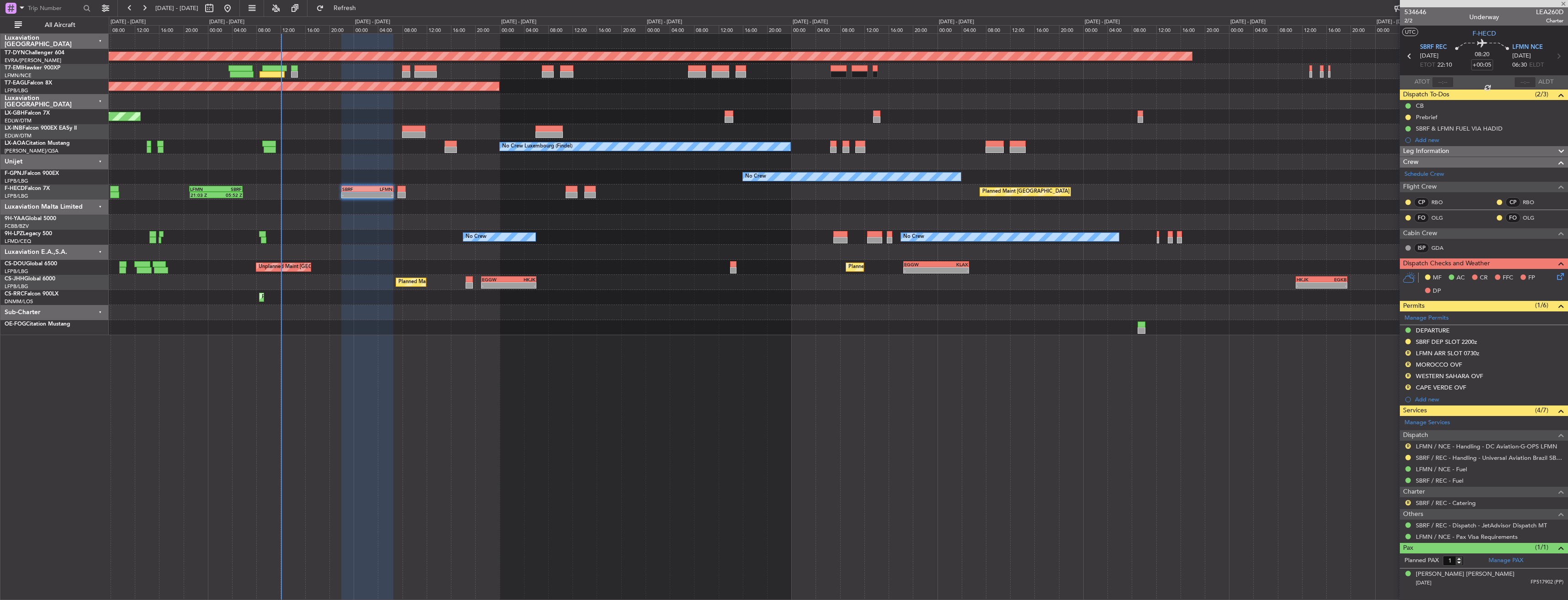
type input "7"
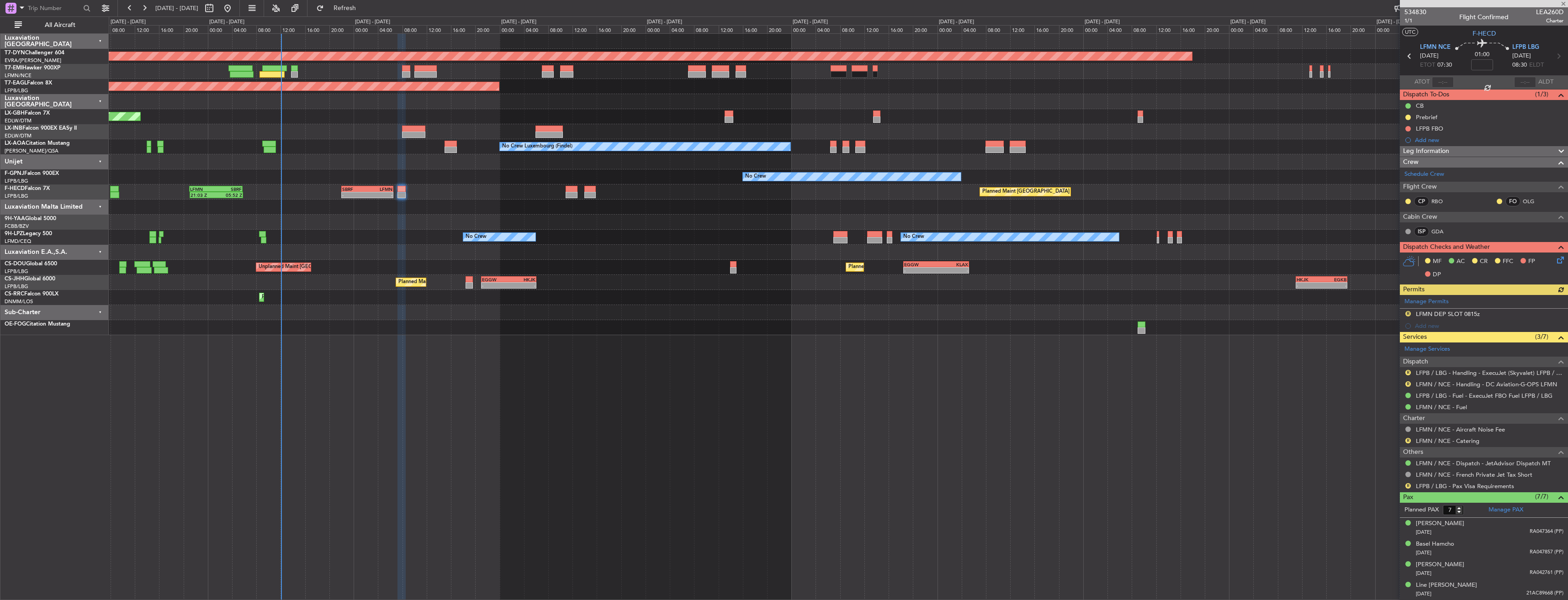
click at [1406, 483] on div "R" at bounding box center [1408, 486] width 7 height 7
click at [1408, 484] on button "R" at bounding box center [1408, 486] width 5 height 5
click at [1381, 376] on span "Not Required" at bounding box center [1386, 376] width 37 height 9
click at [1555, 260] on icon at bounding box center [1559, 259] width 7 height 7
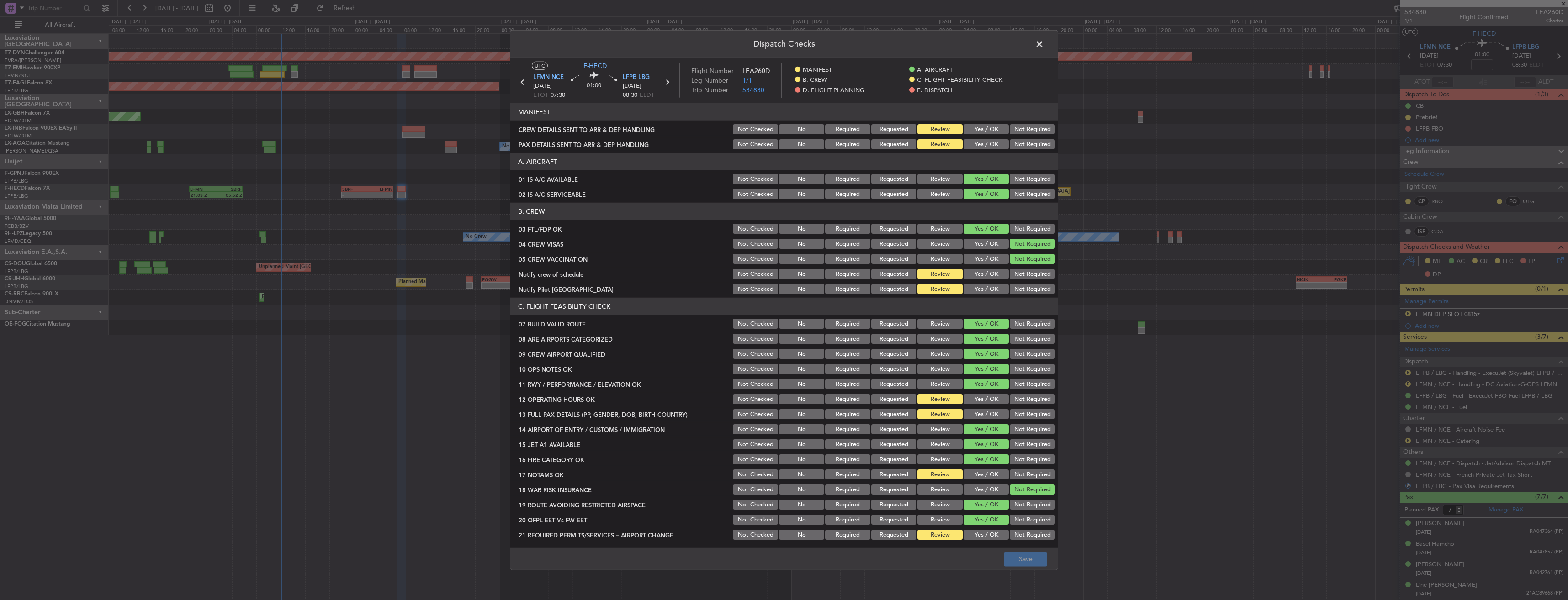
drag, startPoint x: 989, startPoint y: 142, endPoint x: 985, endPoint y: 133, distance: 9.8
click at [989, 142] on button "Yes / OK" at bounding box center [986, 144] width 45 height 10
click at [983, 127] on button "Yes / OK" at bounding box center [986, 129] width 45 height 10
click at [1025, 563] on button "Save" at bounding box center [1025, 559] width 43 height 15
click at [1044, 41] on span at bounding box center [1044, 47] width 0 height 18
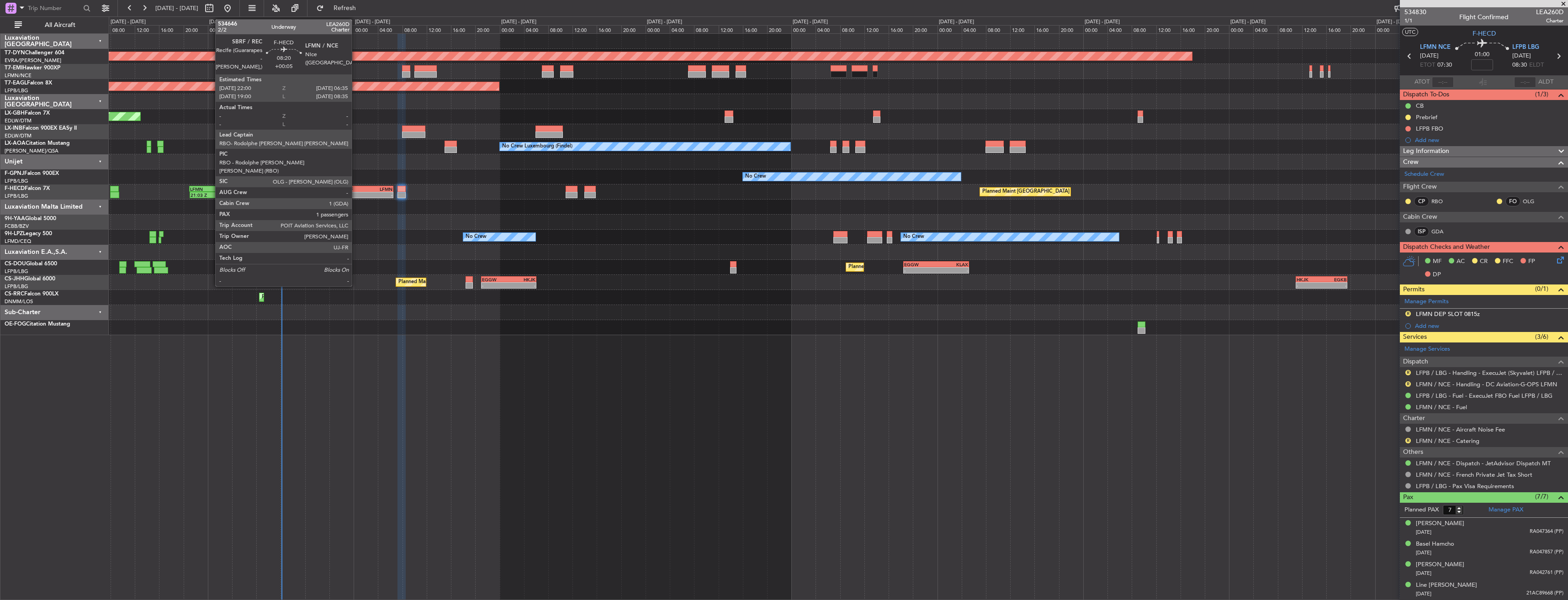
click at [356, 191] on div "SBRF" at bounding box center [354, 189] width 25 height 5
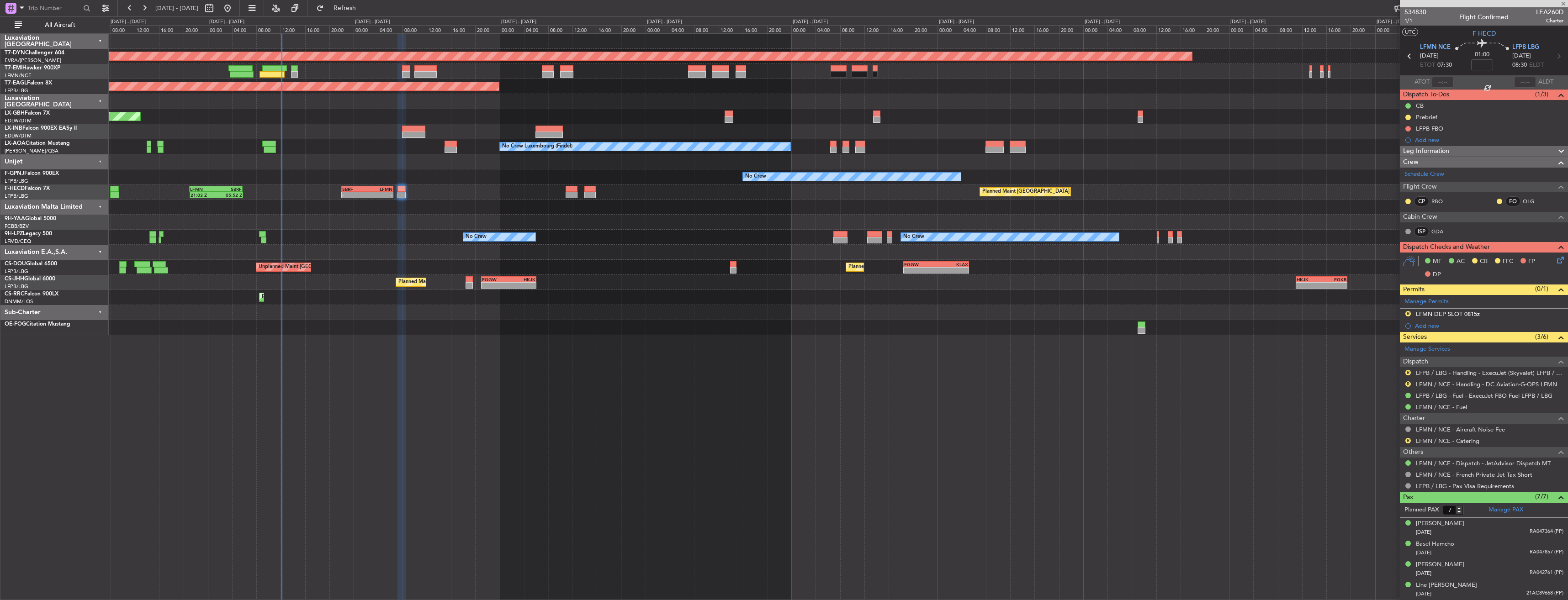
type input "+00:05"
type input "1"
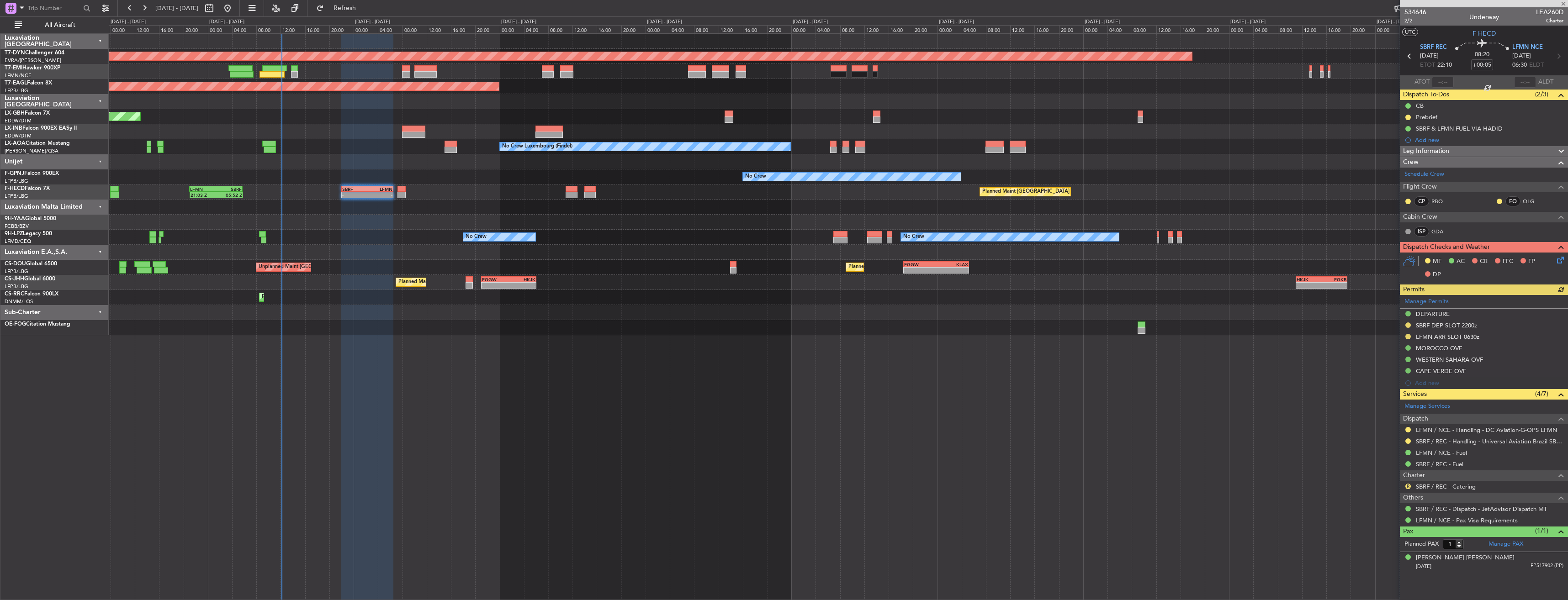
click at [1559, 262] on icon at bounding box center [1559, 259] width 7 height 7
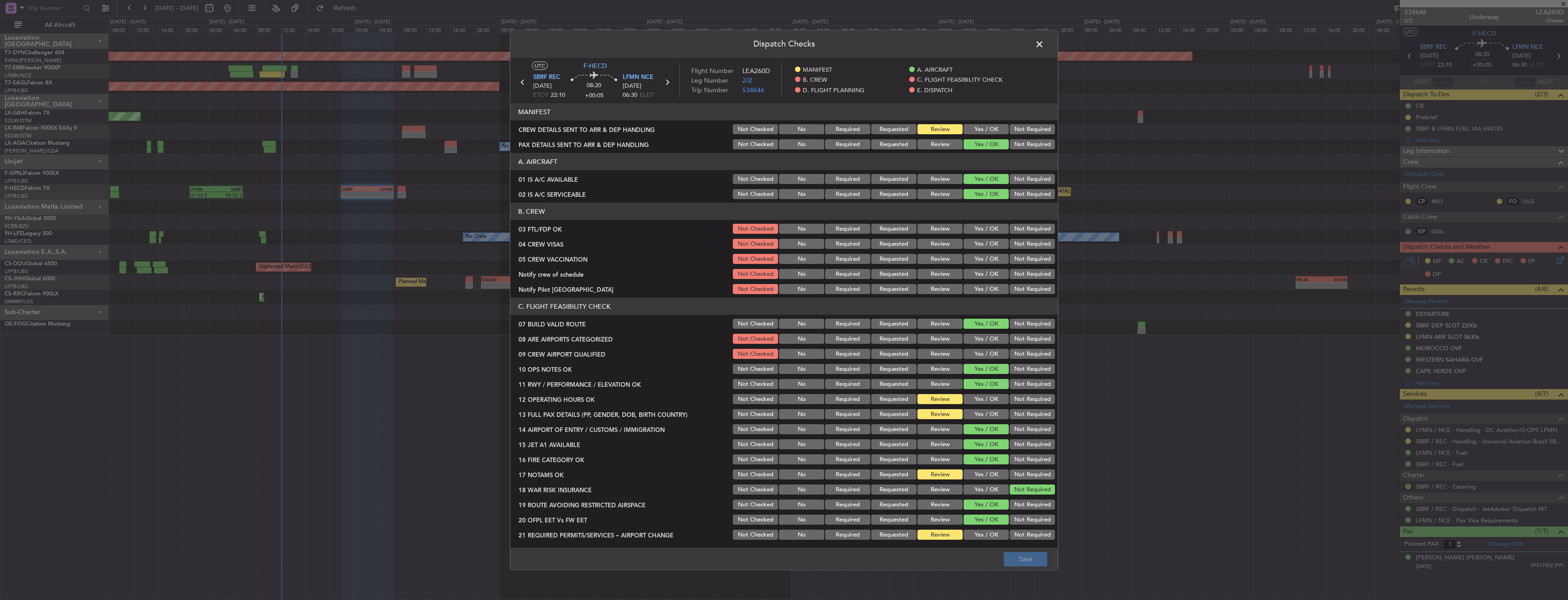
click at [967, 132] on button "Yes / OK" at bounding box center [986, 129] width 45 height 10
click at [1013, 559] on button "Save" at bounding box center [1025, 559] width 43 height 15
click at [1044, 43] on span at bounding box center [1044, 47] width 0 height 18
